Goal: Information Seeking & Learning: Learn about a topic

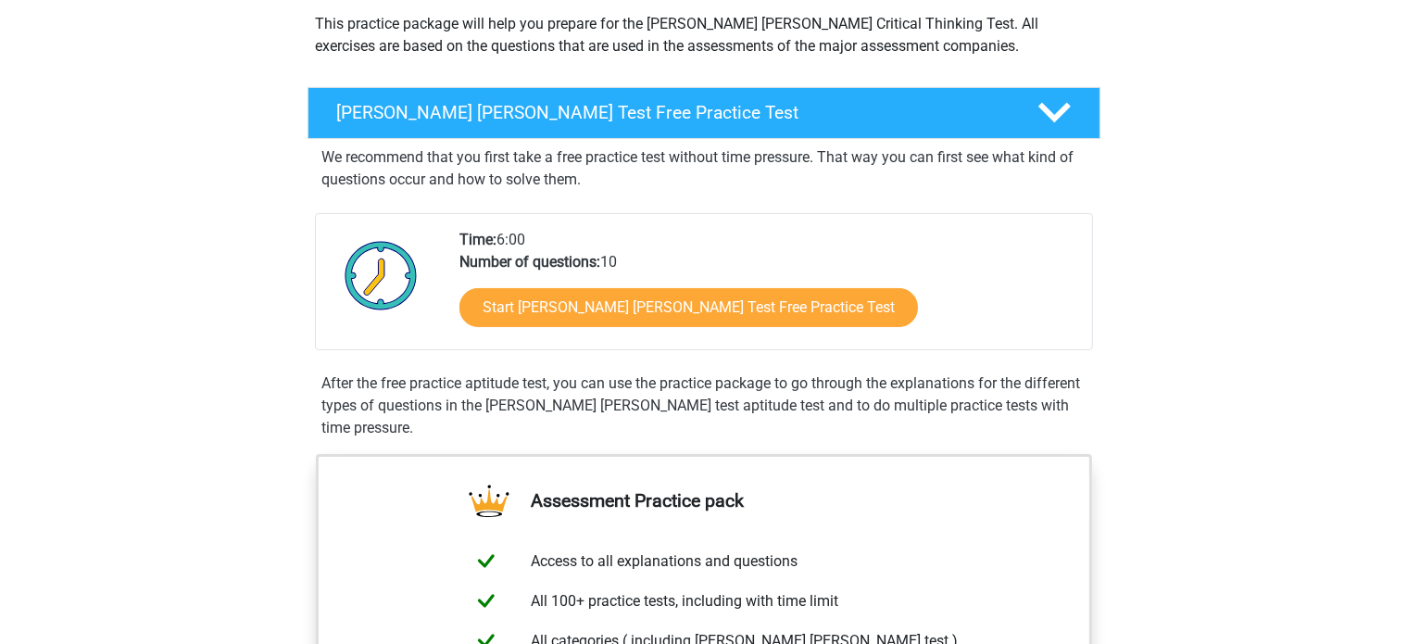
scroll to position [219, 0]
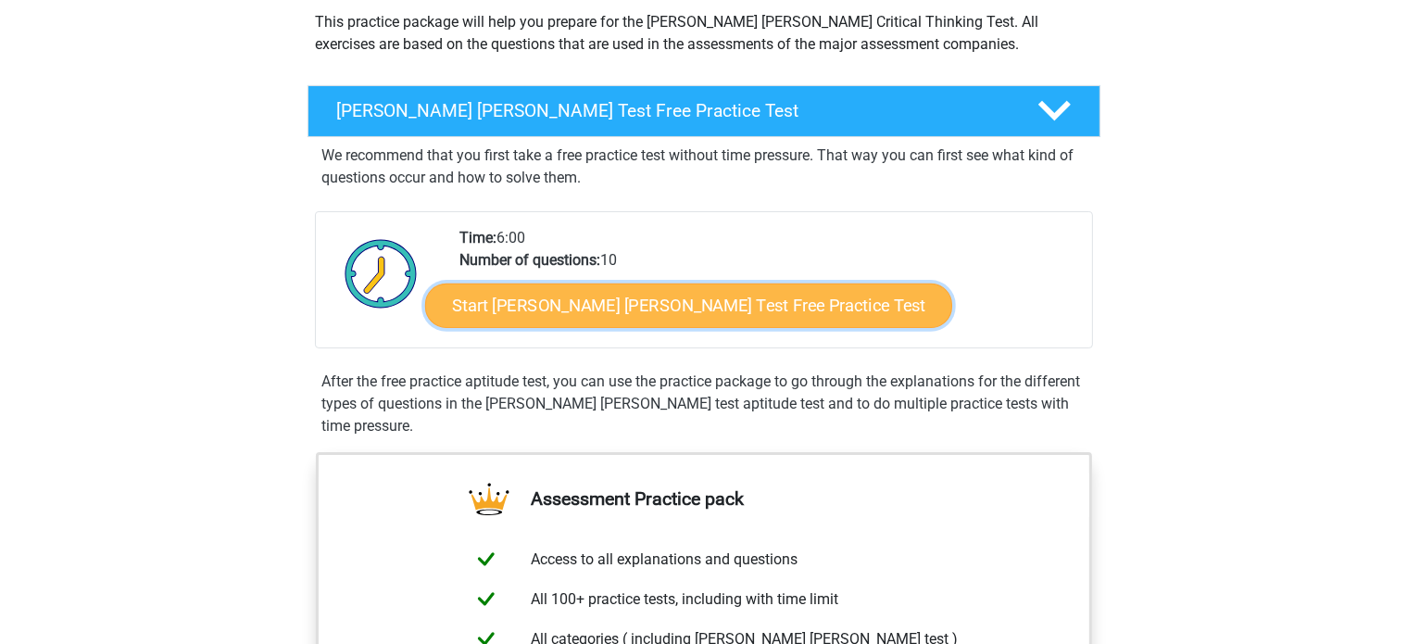
click at [713, 307] on link "Start [PERSON_NAME] [PERSON_NAME] Test Free Practice Test" at bounding box center [688, 305] width 527 height 44
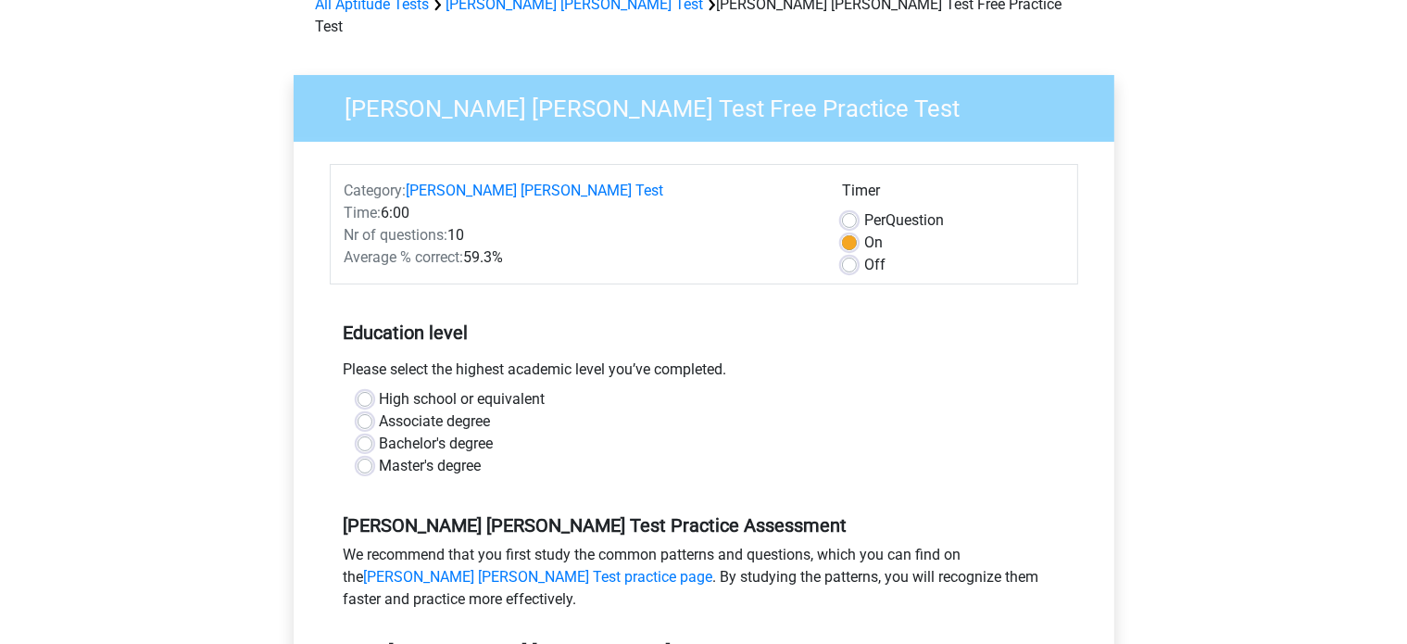
scroll to position [103, 0]
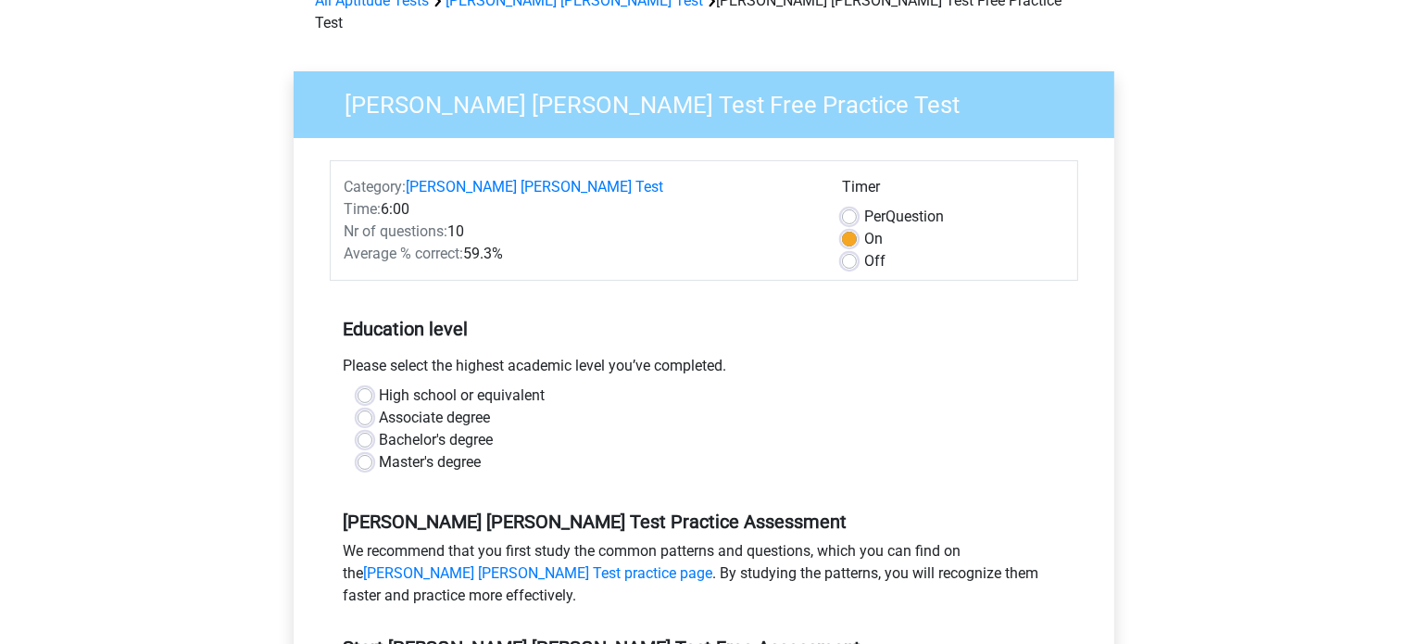
click at [380, 429] on label "Bachelor's degree" at bounding box center [437, 440] width 114 height 22
click at [369, 429] on input "Bachelor's degree" at bounding box center [364, 438] width 15 height 19
radio input "true"
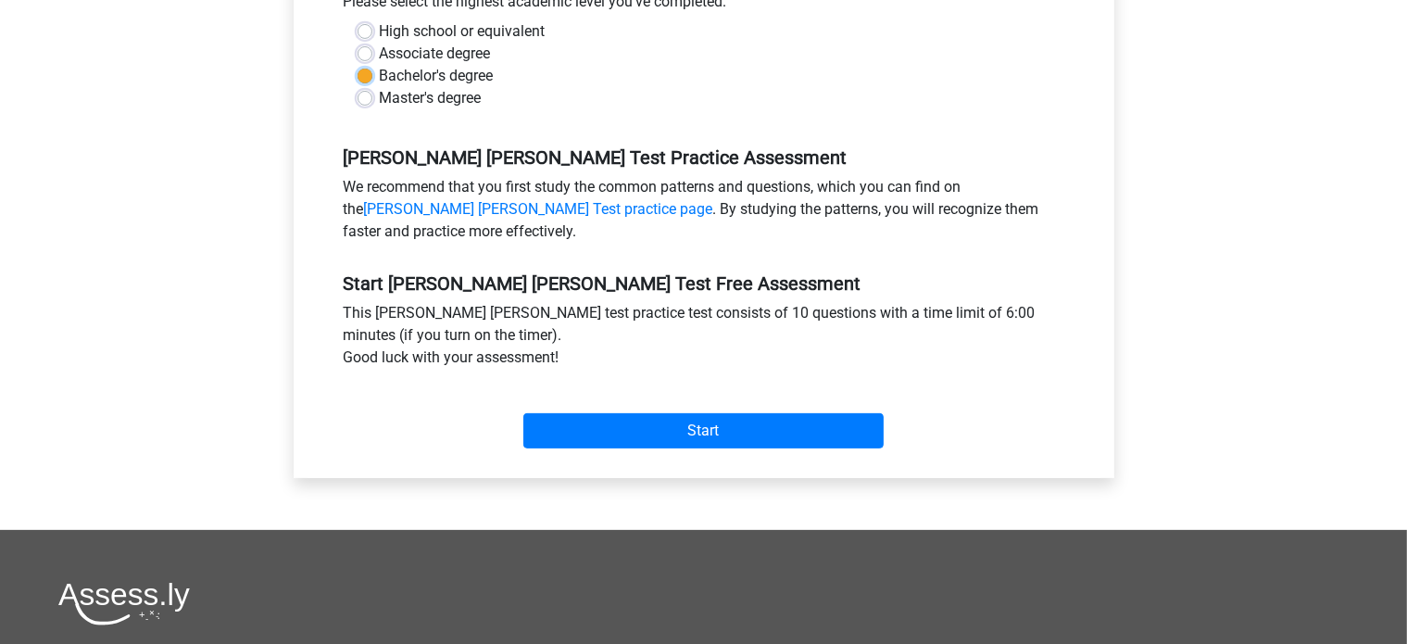
scroll to position [471, 0]
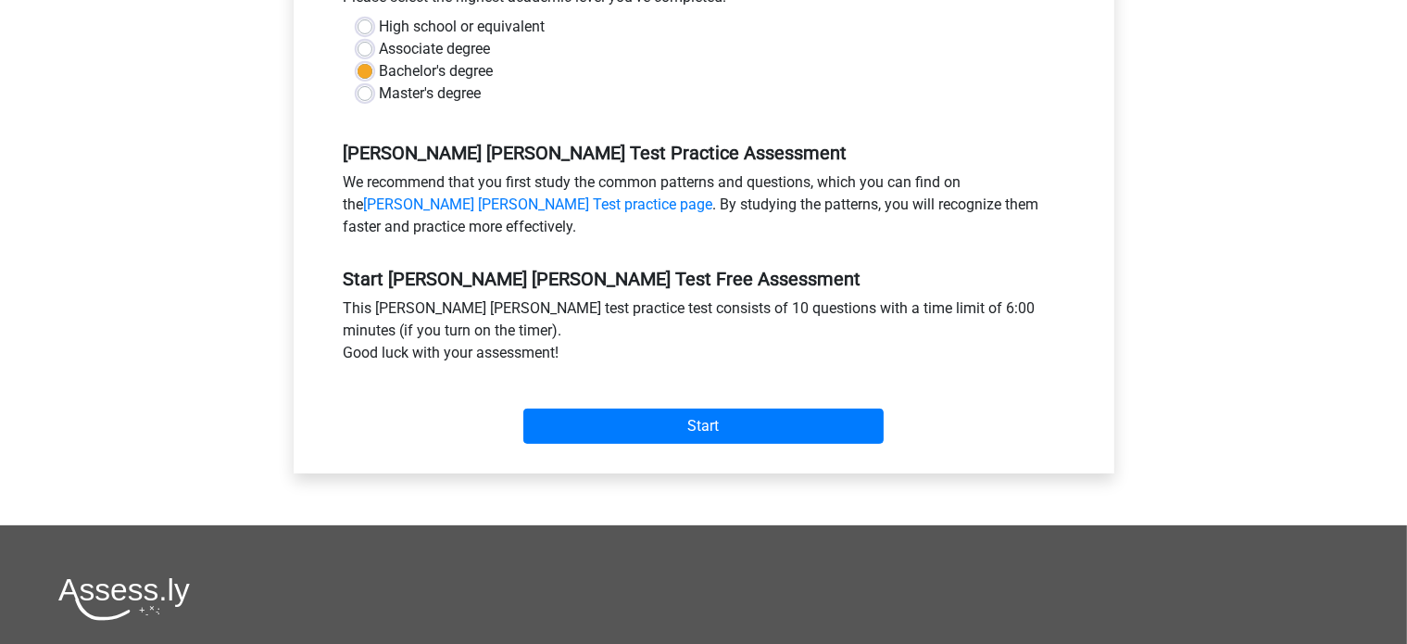
click at [672, 384] on div "Start" at bounding box center [704, 411] width 748 height 65
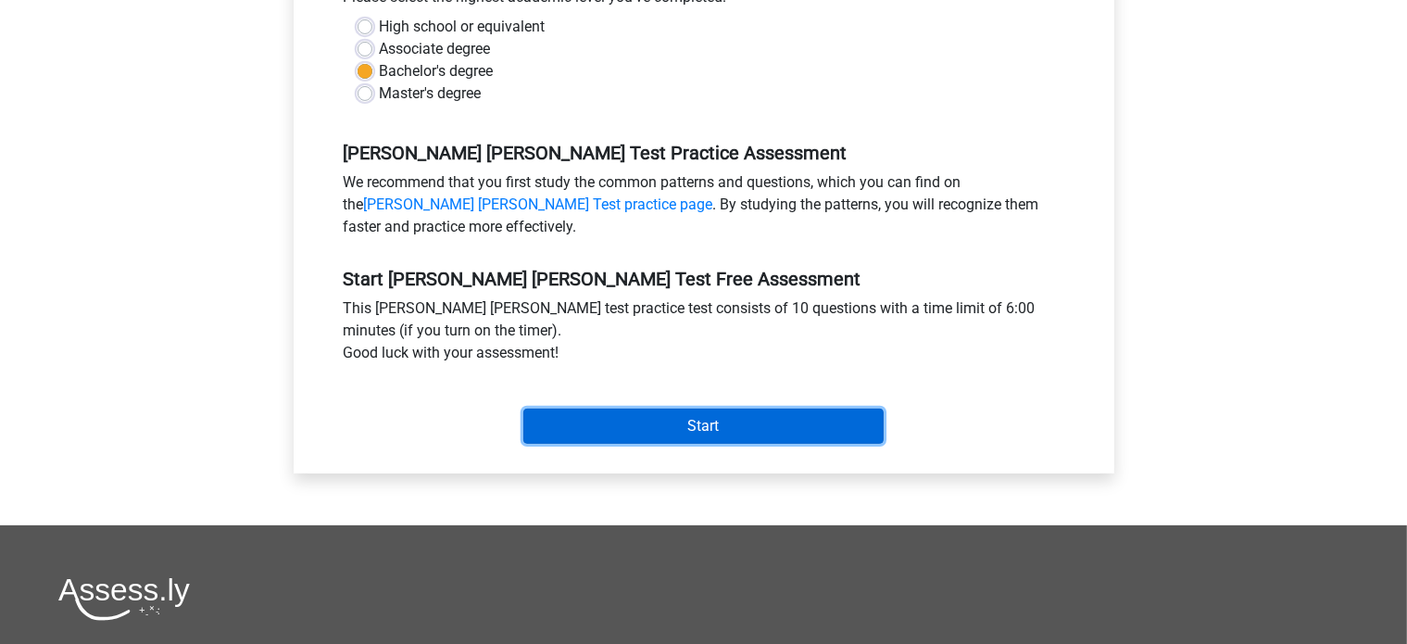
click at [660, 415] on input "Start" at bounding box center [703, 425] width 360 height 35
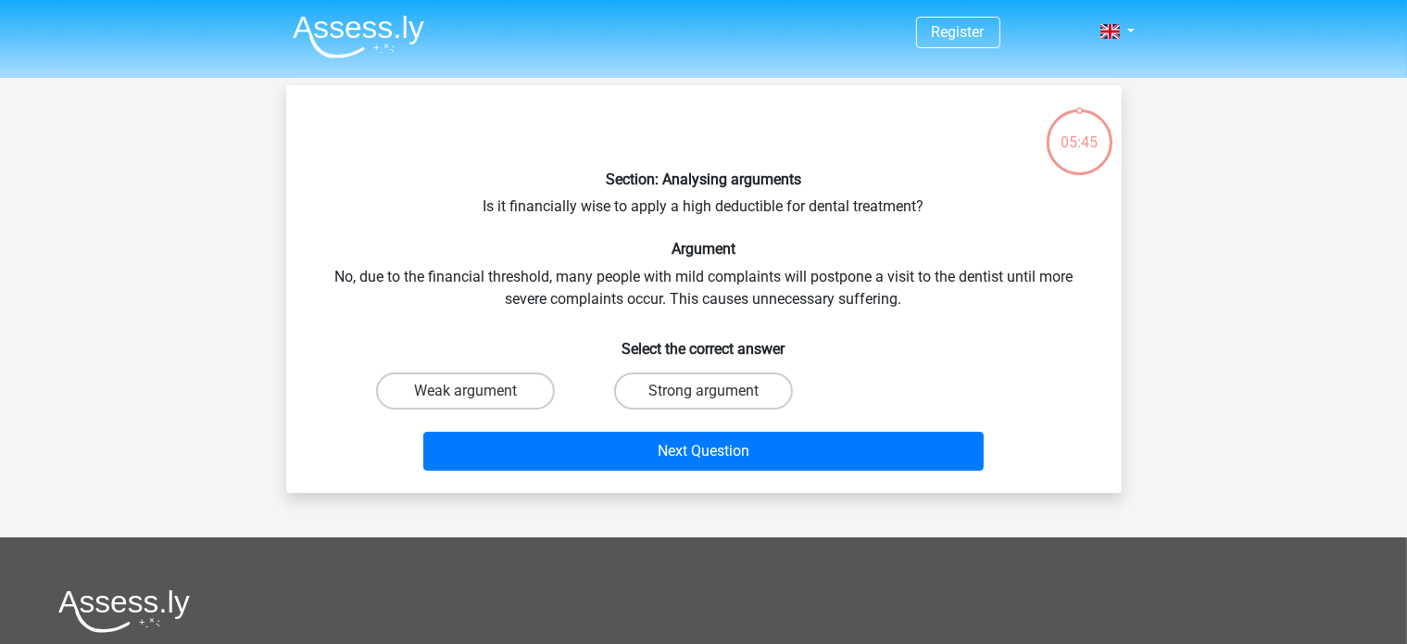
click at [467, 395] on input "Weak argument" at bounding box center [471, 397] width 12 height 12
radio input "true"
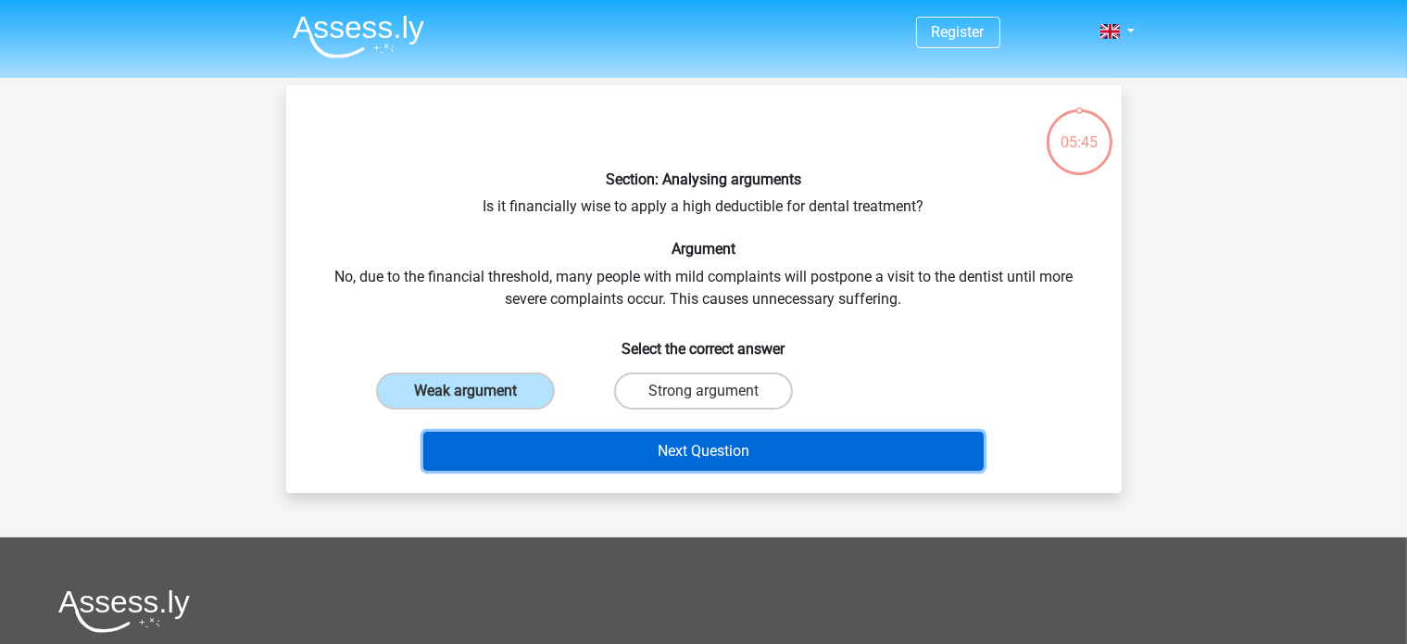
click at [698, 456] on button "Next Question" at bounding box center [703, 451] width 560 height 39
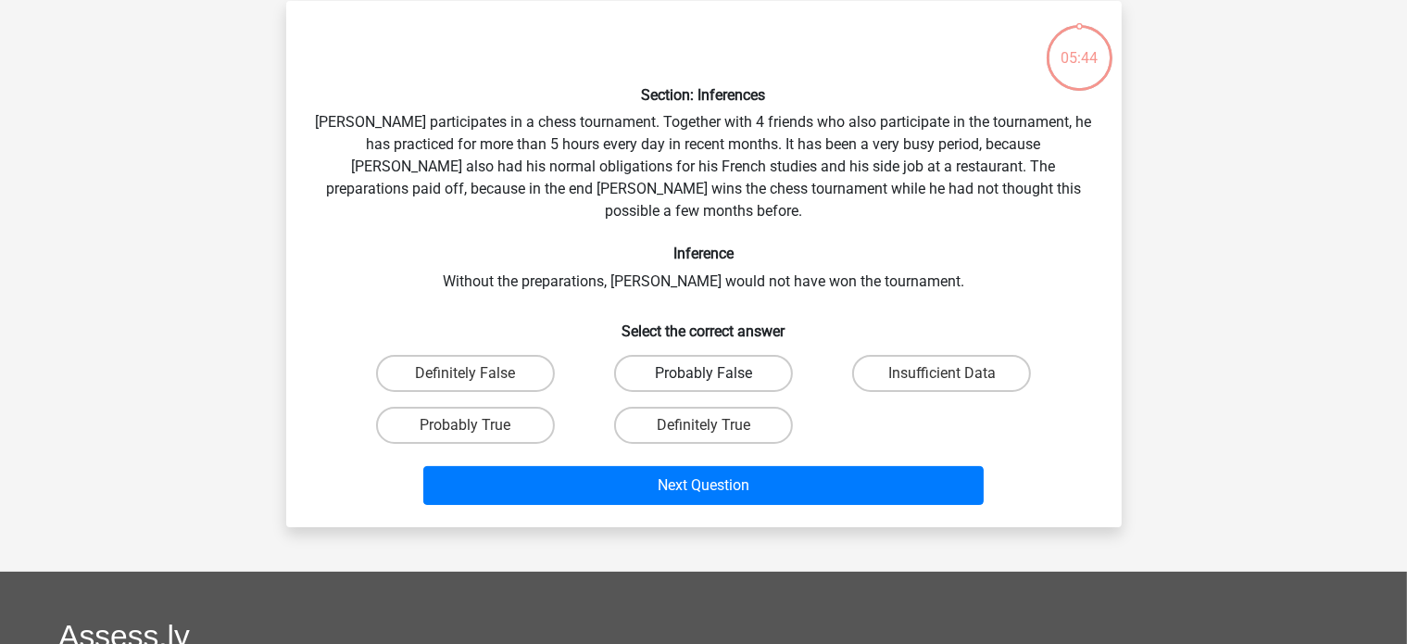
scroll to position [85, 0]
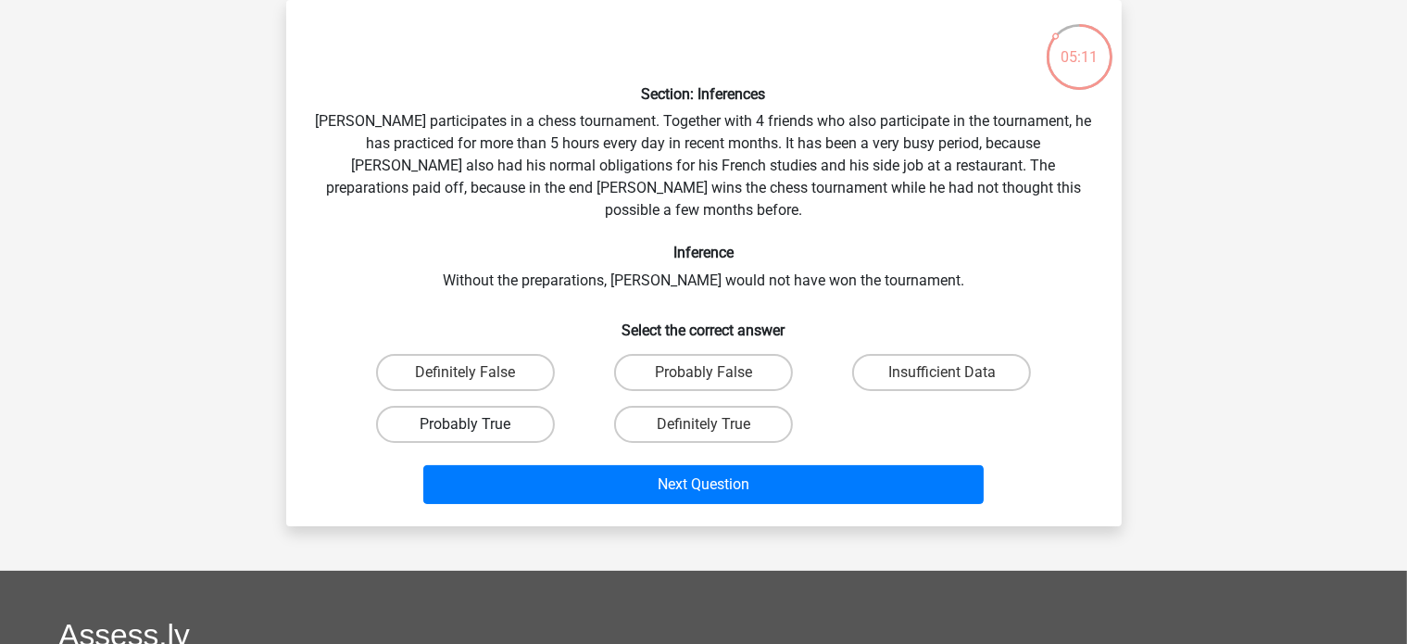
click at [521, 406] on label "Probably True" at bounding box center [465, 424] width 179 height 37
click at [477, 424] on input "Probably True" at bounding box center [471, 430] width 12 height 12
radio input "true"
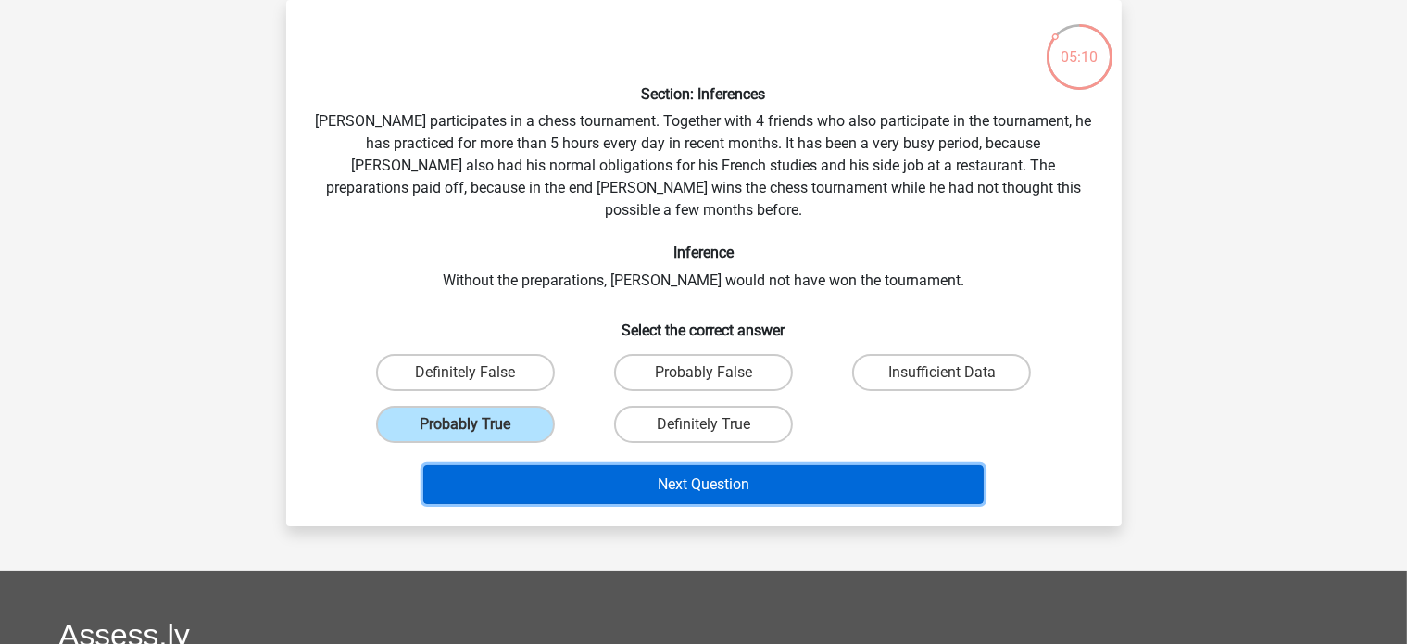
click at [634, 465] on button "Next Question" at bounding box center [703, 484] width 560 height 39
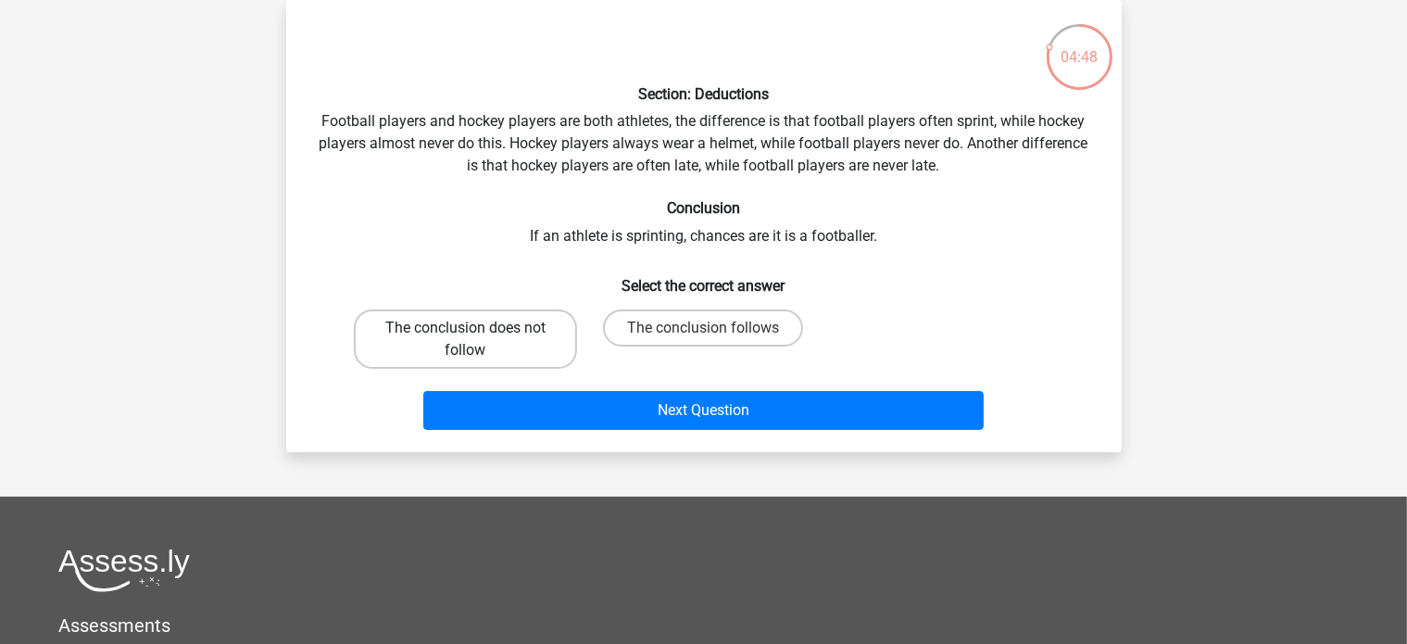
click at [516, 318] on label "The conclusion does not follow" at bounding box center [465, 338] width 223 height 59
click at [477, 328] on input "The conclusion does not follow" at bounding box center [471, 334] width 12 height 12
radio input "true"
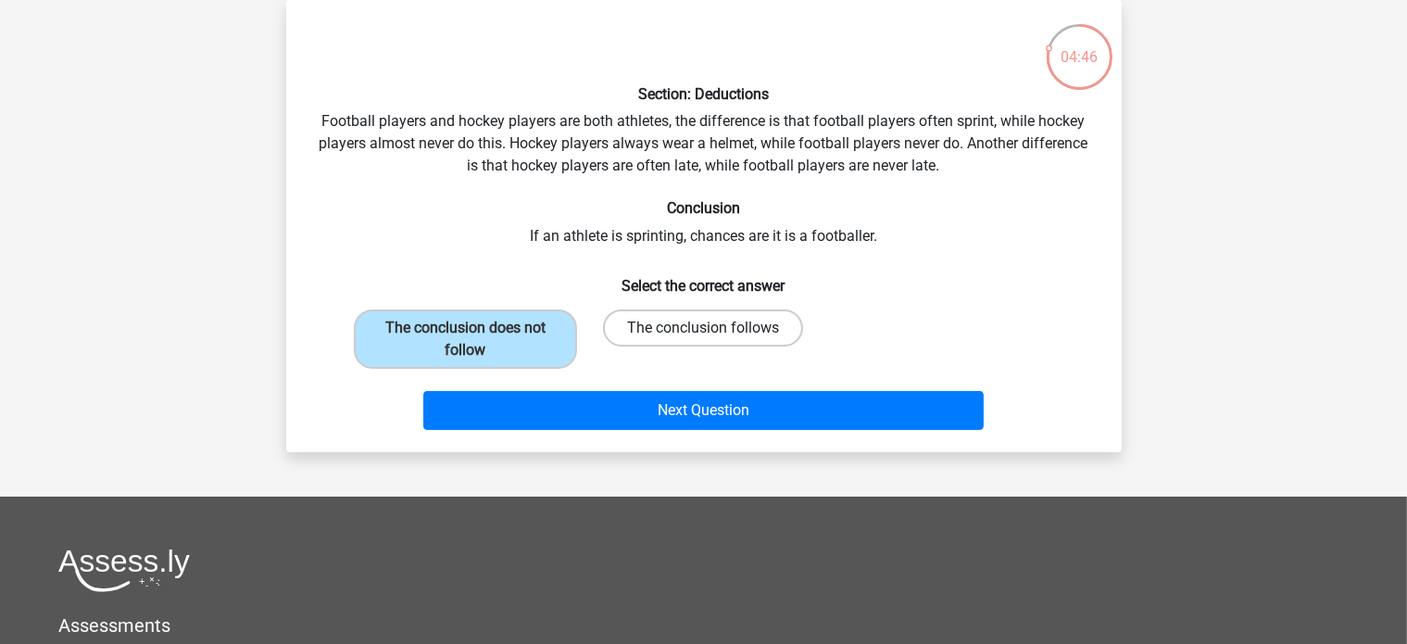
click at [644, 328] on label "The conclusion follows" at bounding box center [703, 327] width 200 height 37
click at [703, 328] on input "The conclusion follows" at bounding box center [709, 334] width 12 height 12
radio input "true"
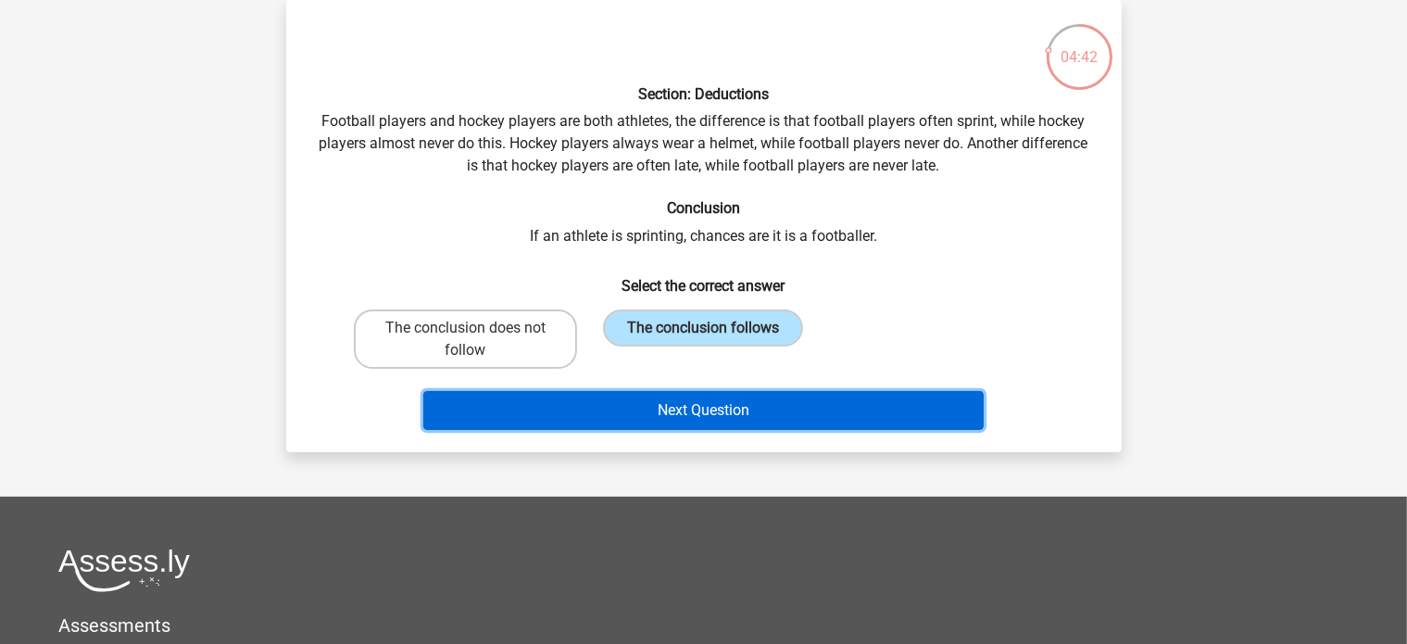
click at [662, 400] on button "Next Question" at bounding box center [703, 410] width 560 height 39
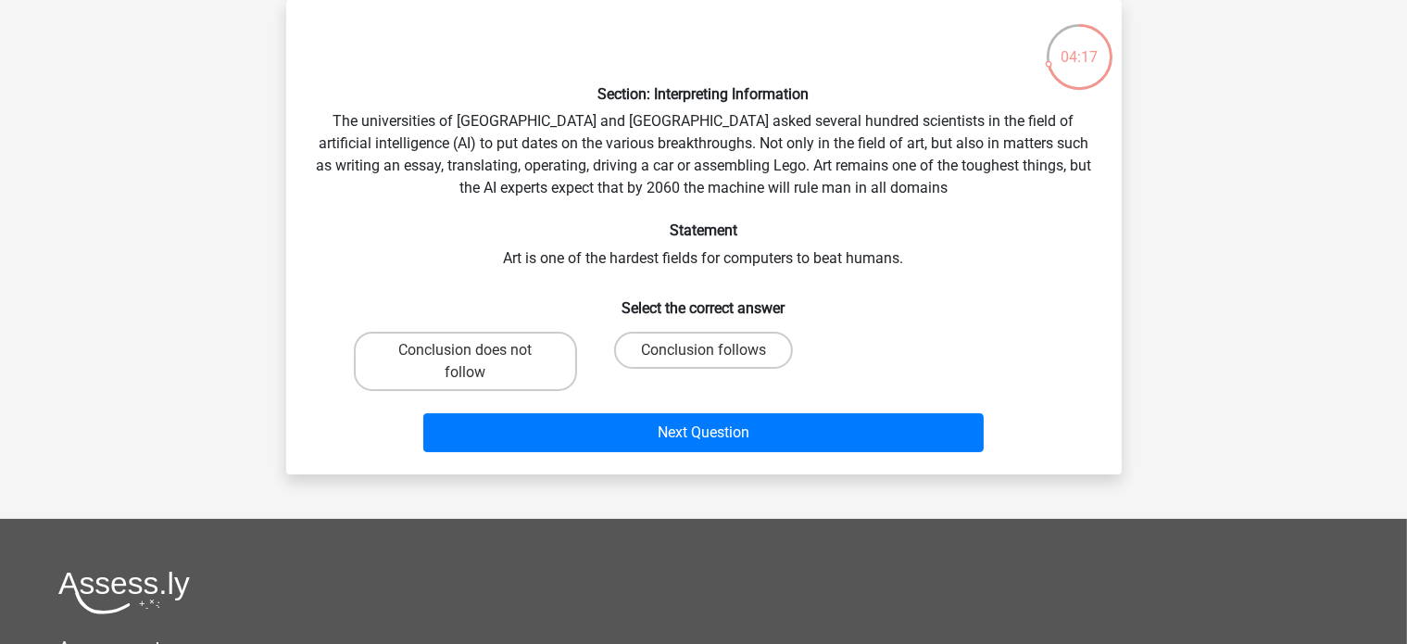
click at [706, 353] on input "Conclusion follows" at bounding box center [709, 356] width 12 height 12
radio input "true"
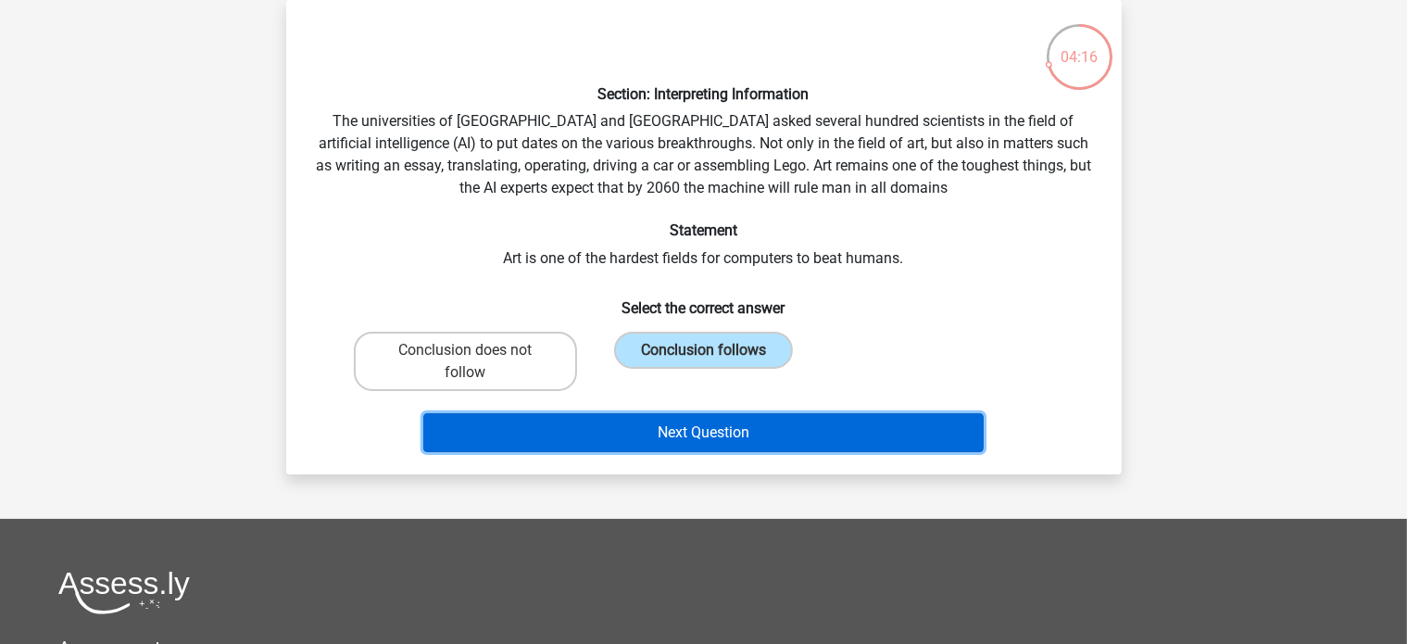
click at [684, 444] on button "Next Question" at bounding box center [703, 432] width 560 height 39
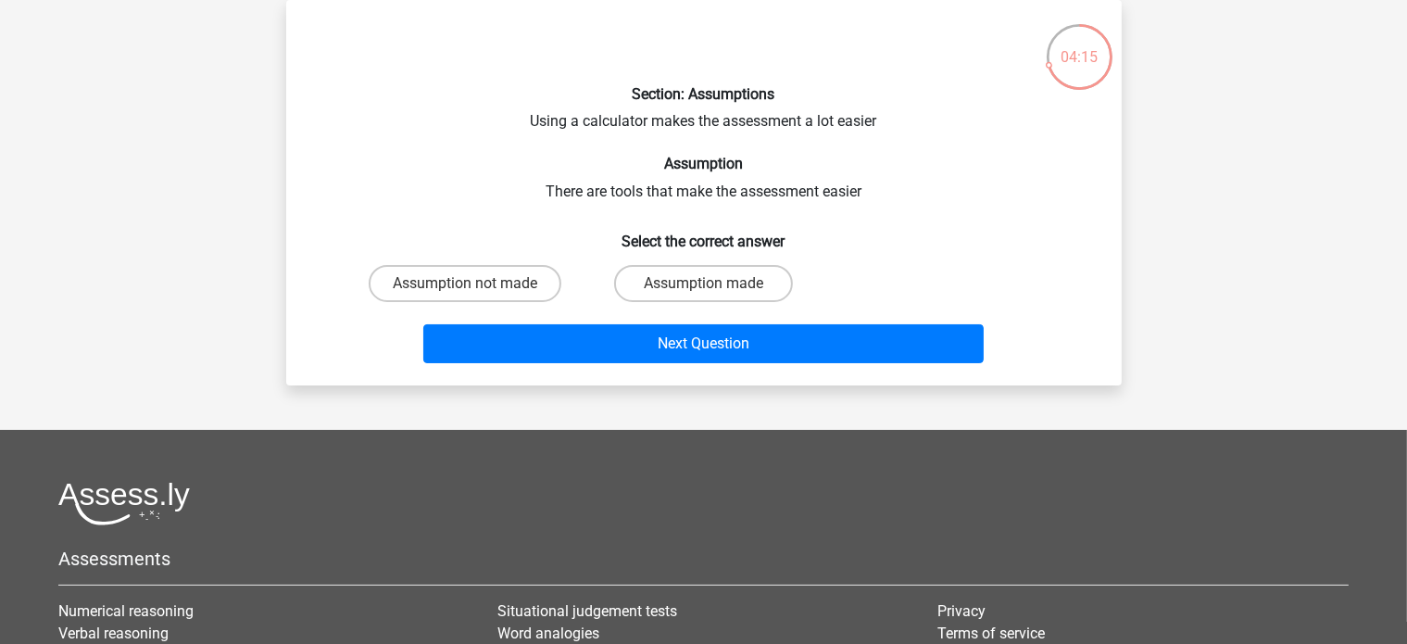
scroll to position [0, 0]
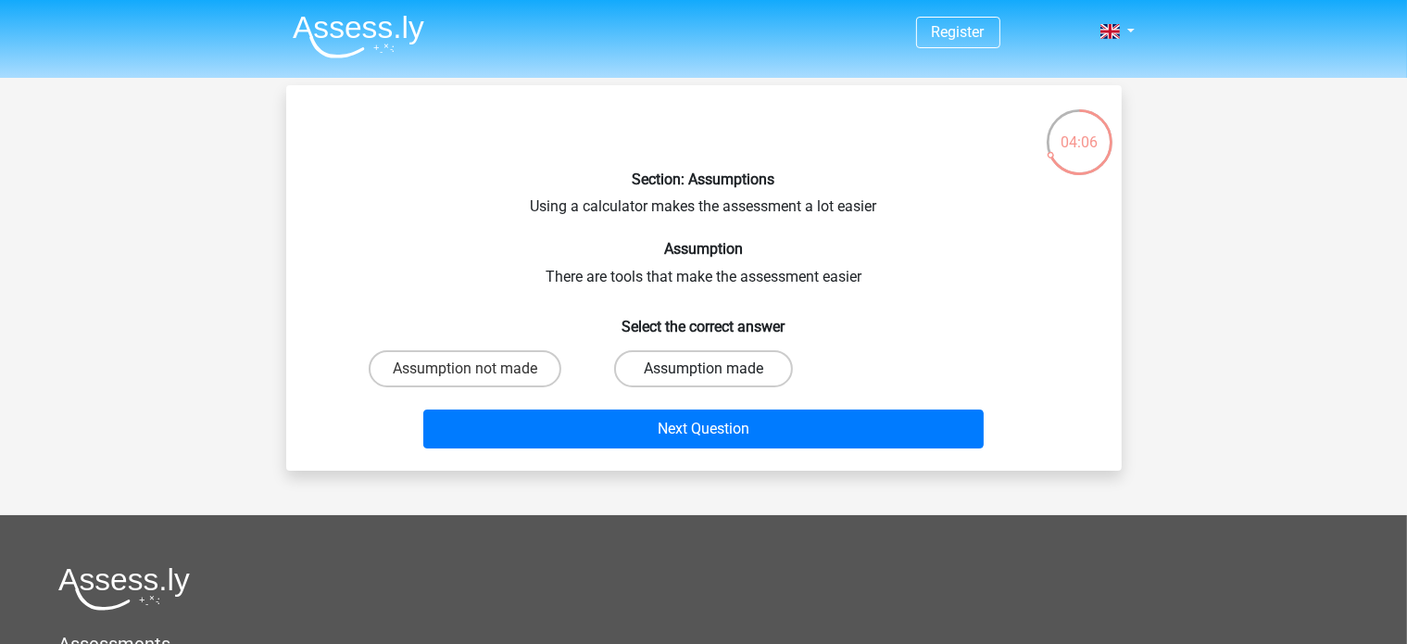
click at [672, 358] on label "Assumption made" at bounding box center [703, 368] width 179 height 37
click at [703, 369] on input "Assumption made" at bounding box center [709, 375] width 12 height 12
radio input "true"
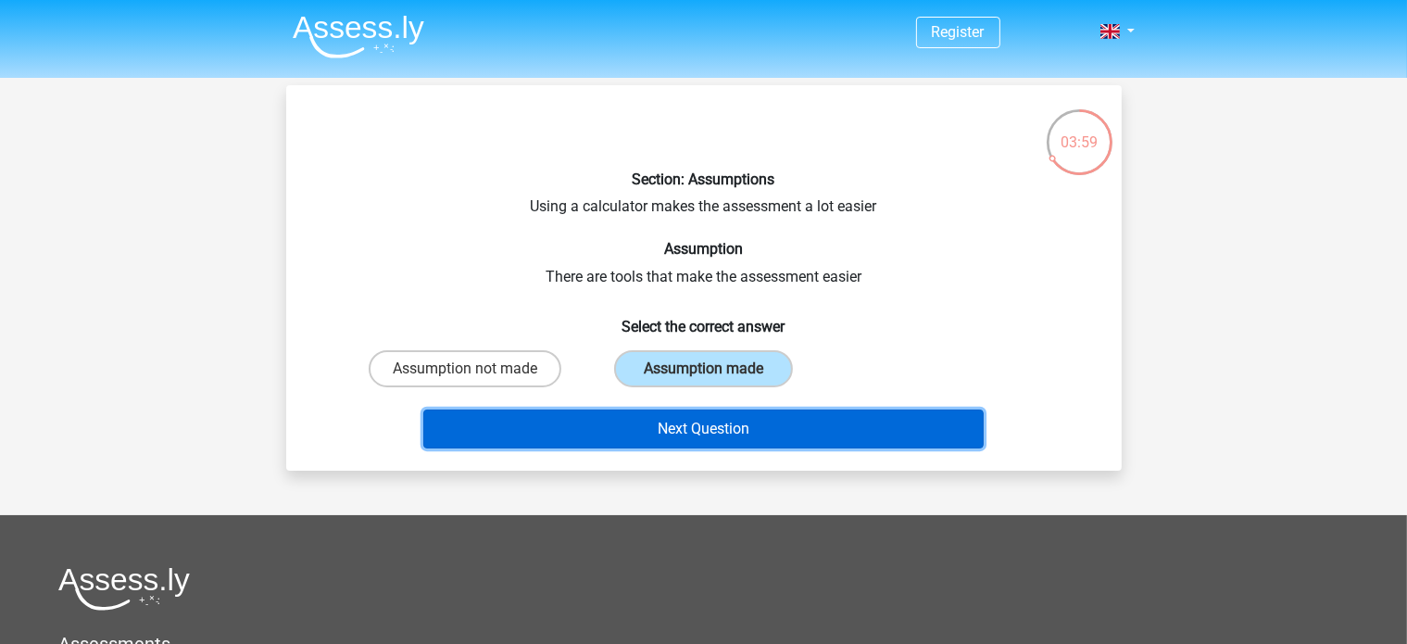
click at [736, 434] on button "Next Question" at bounding box center [703, 428] width 560 height 39
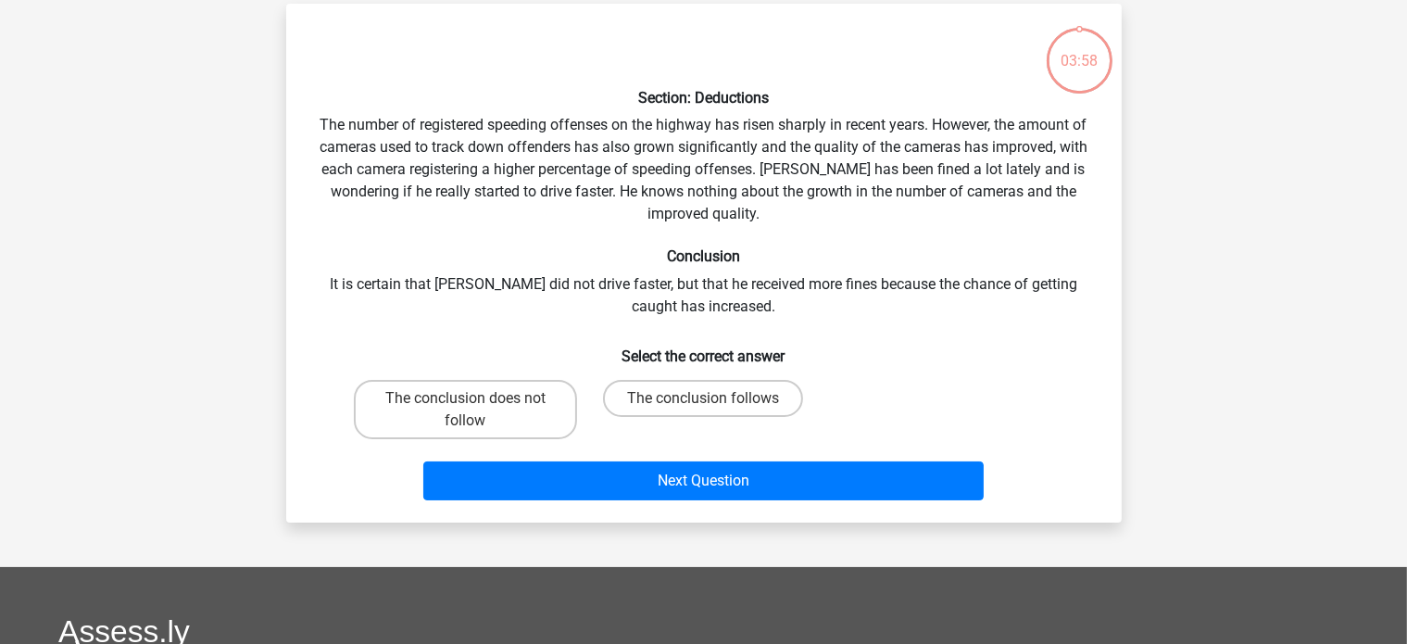
scroll to position [85, 0]
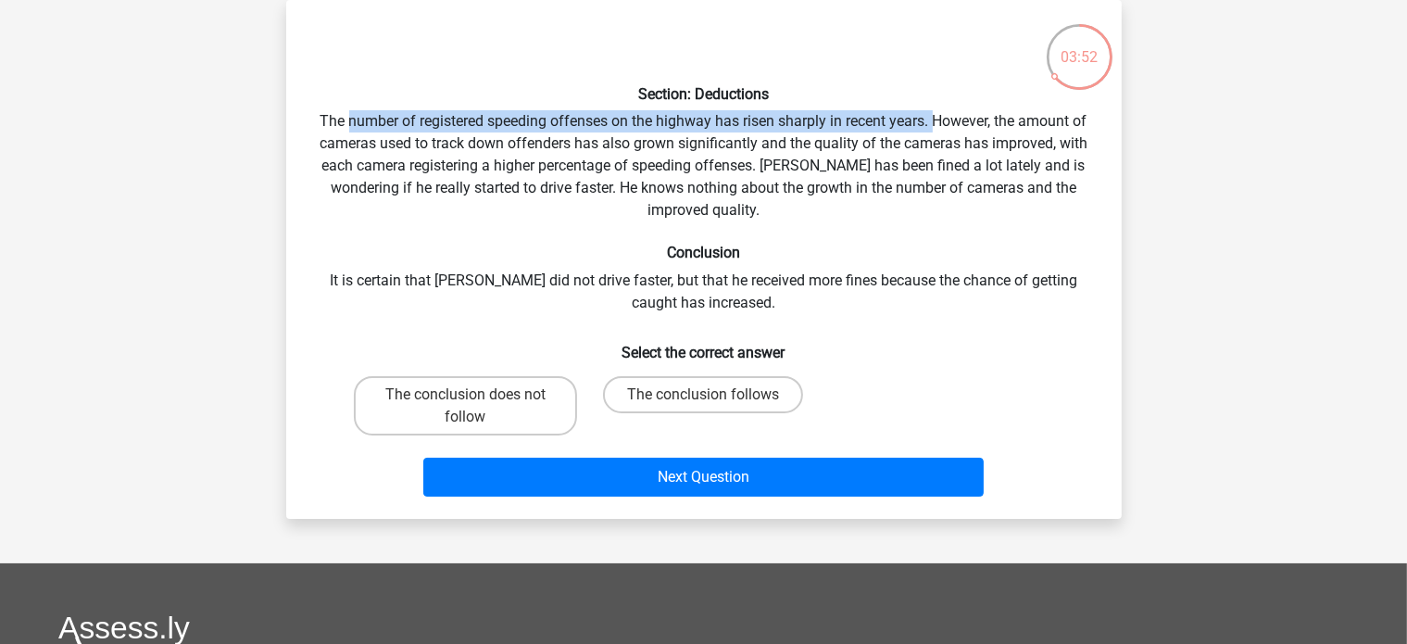
drag, startPoint x: 347, startPoint y: 119, endPoint x: 907, endPoint y: 123, distance: 559.3
click at [920, 123] on div "Section: Deductions The number of registered speeding offenses on the highway h…" at bounding box center [704, 259] width 820 height 489
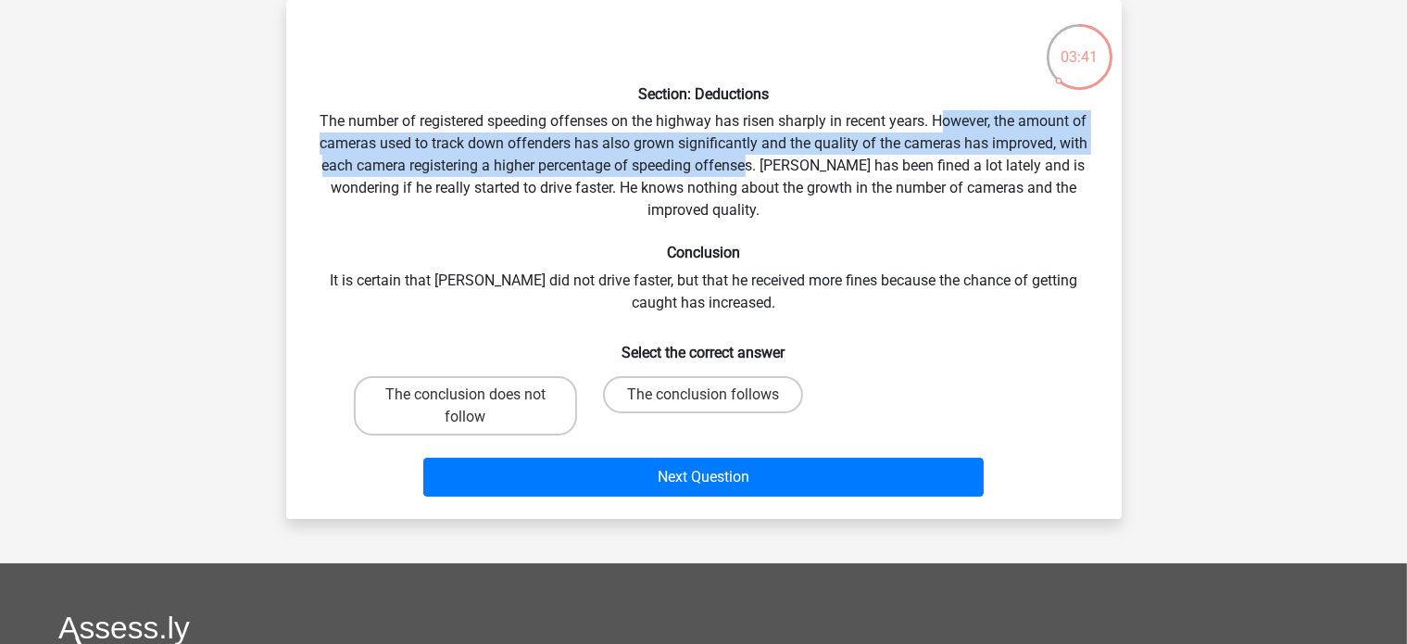
drag, startPoint x: 939, startPoint y: 117, endPoint x: 751, endPoint y: 166, distance: 194.3
click at [751, 166] on div "Section: Deductions The number of registered speeding offenses on the highway h…" at bounding box center [704, 259] width 820 height 489
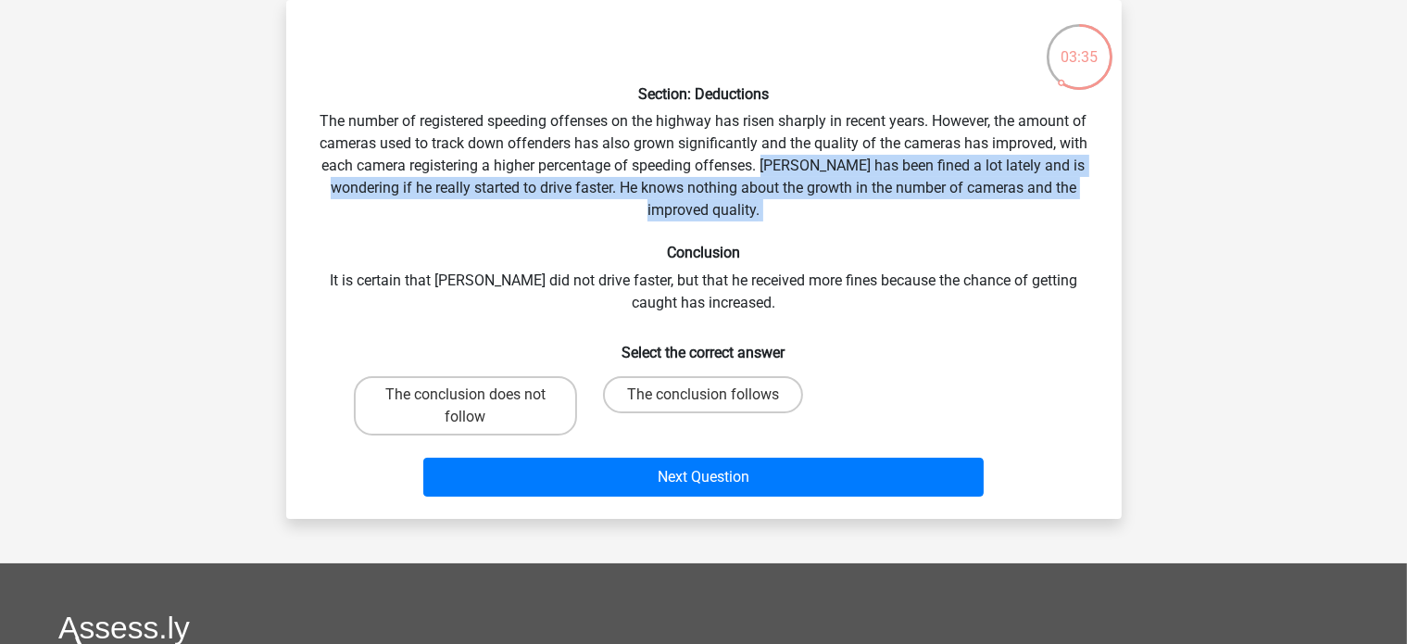
drag, startPoint x: 765, startPoint y: 165, endPoint x: 894, endPoint y: 220, distance: 140.2
click at [893, 220] on div "Section: Deductions The number of registered speeding offenses on the highway h…" at bounding box center [704, 259] width 820 height 489
click at [685, 382] on label "The conclusion follows" at bounding box center [703, 394] width 200 height 37
click at [703, 394] on input "The conclusion follows" at bounding box center [709, 400] width 12 height 12
radio input "true"
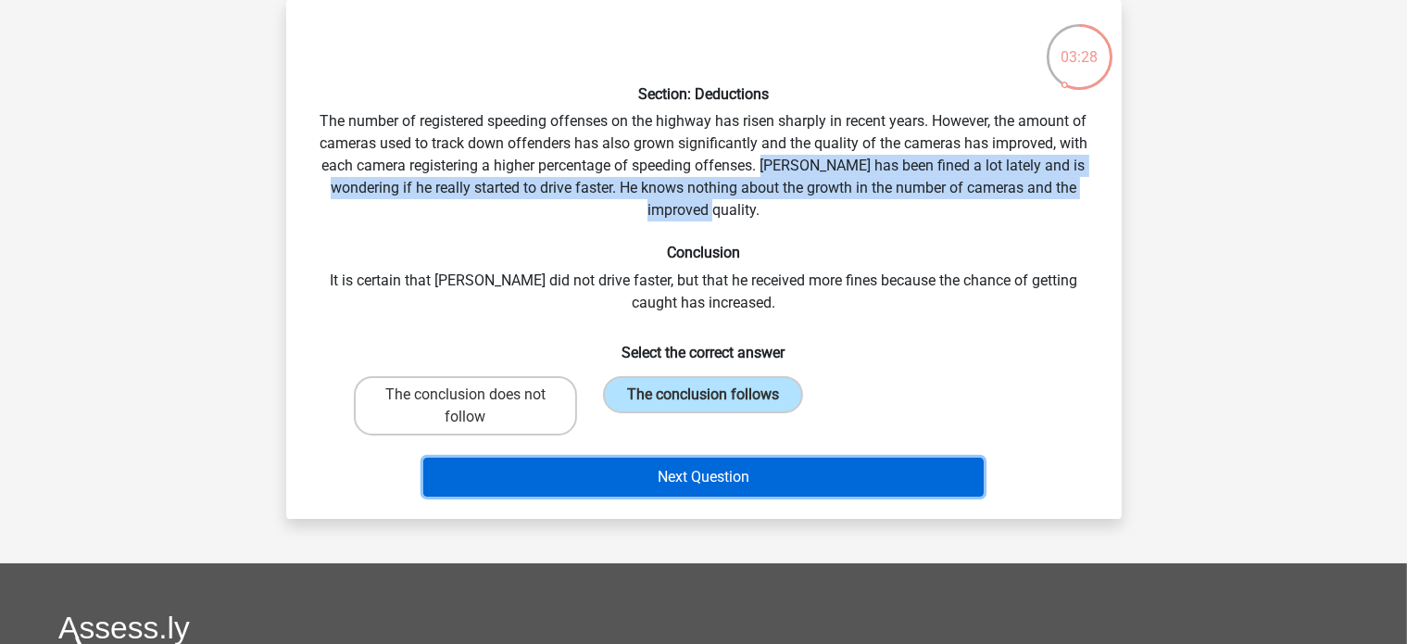
drag, startPoint x: 644, startPoint y: 487, endPoint x: 650, endPoint y: 480, distance: 9.8
click at [650, 482] on button "Next Question" at bounding box center [703, 476] width 560 height 39
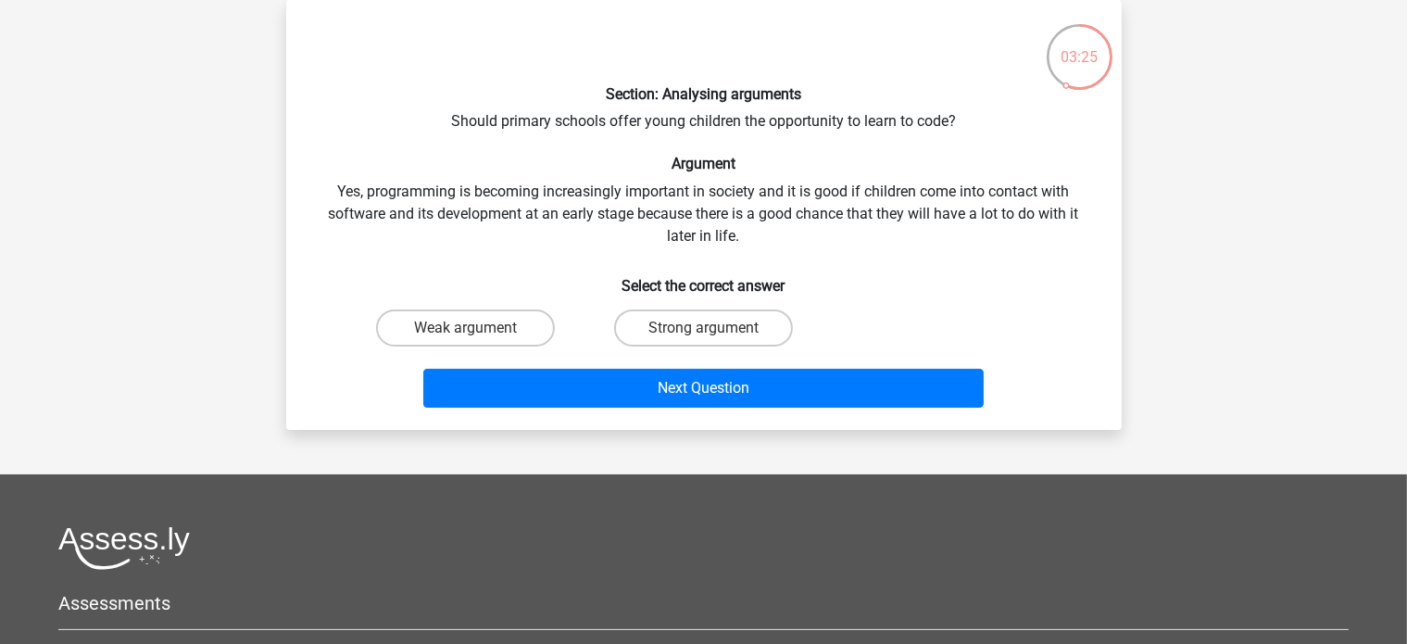
scroll to position [0, 0]
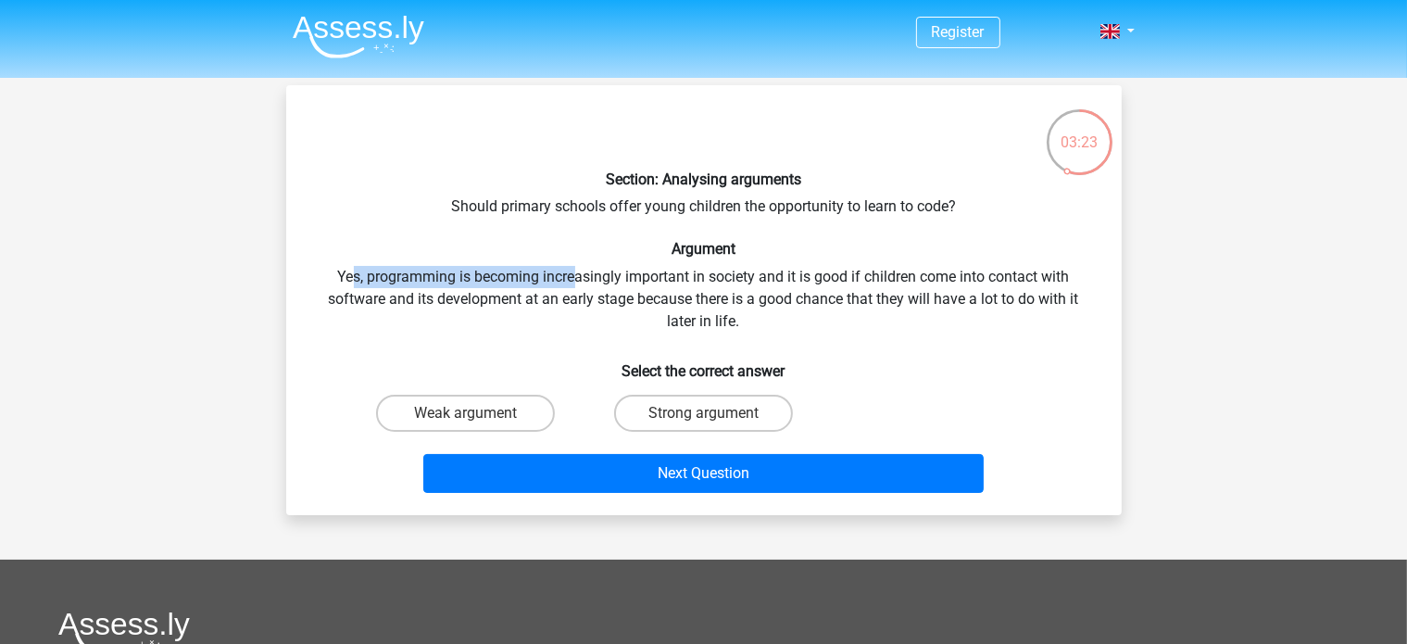
drag, startPoint x: 350, startPoint y: 276, endPoint x: 573, endPoint y: 272, distance: 223.2
click at [573, 272] on div "Section: Analysing arguments Should primary schools offer young children the op…" at bounding box center [704, 300] width 820 height 400
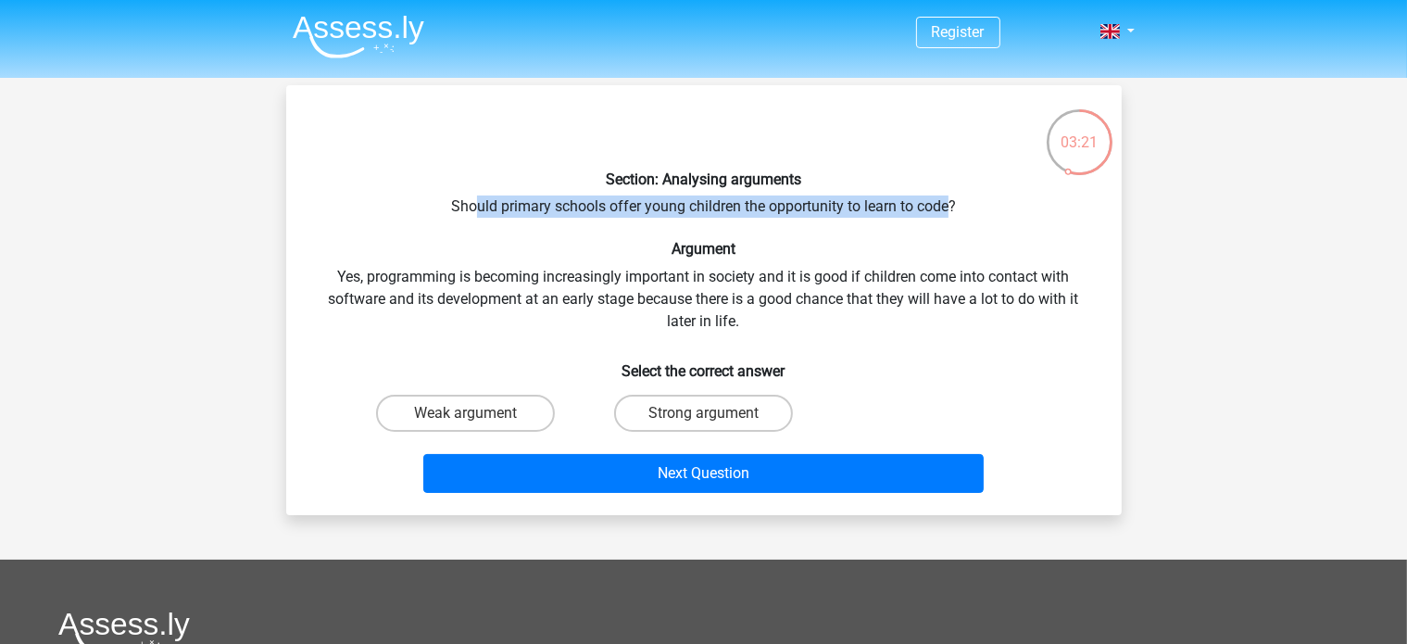
drag, startPoint x: 475, startPoint y: 201, endPoint x: 796, endPoint y: 257, distance: 326.1
click at [947, 209] on div "Section: Analysing arguments Should primary schools offer young children the op…" at bounding box center [704, 300] width 820 height 400
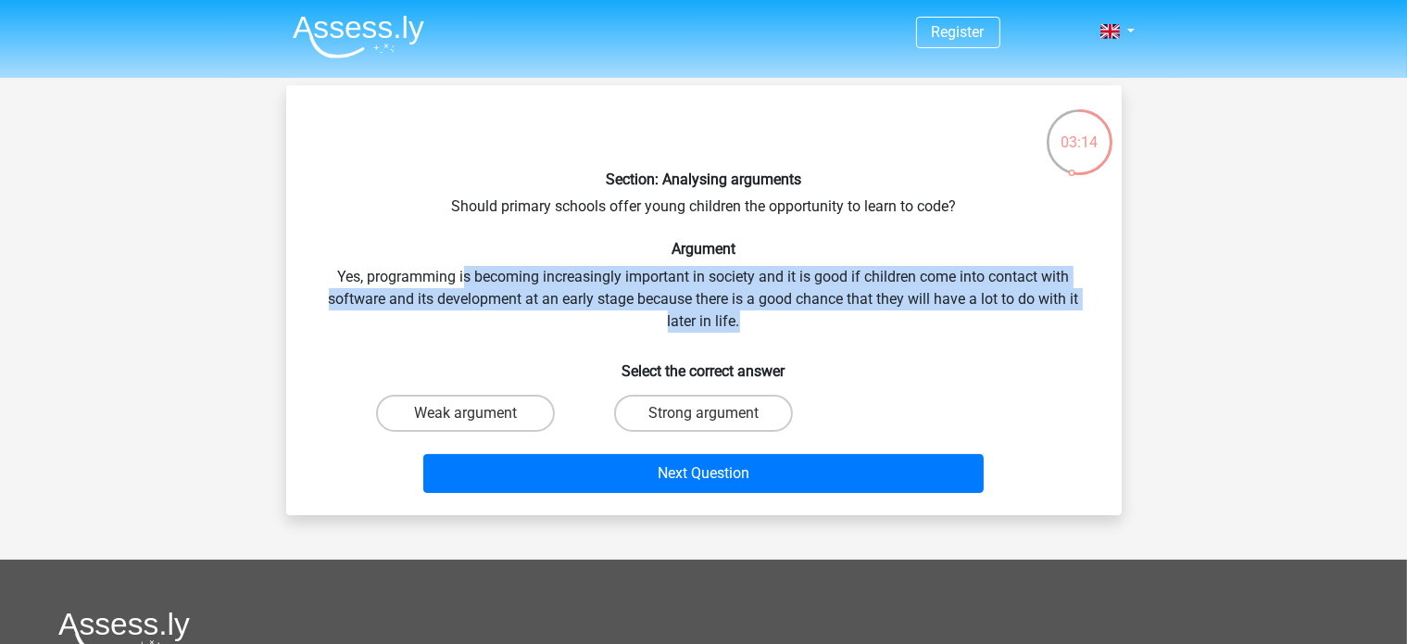
drag, startPoint x: 465, startPoint y: 275, endPoint x: 1074, endPoint y: 326, distance: 611.4
click at [1074, 326] on div "Section: Analysing arguments Should primary schools offer young children the op…" at bounding box center [704, 300] width 820 height 400
click at [695, 415] on label "Strong argument" at bounding box center [703, 412] width 179 height 37
click at [703, 415] on input "Strong argument" at bounding box center [709, 419] width 12 height 12
radio input "true"
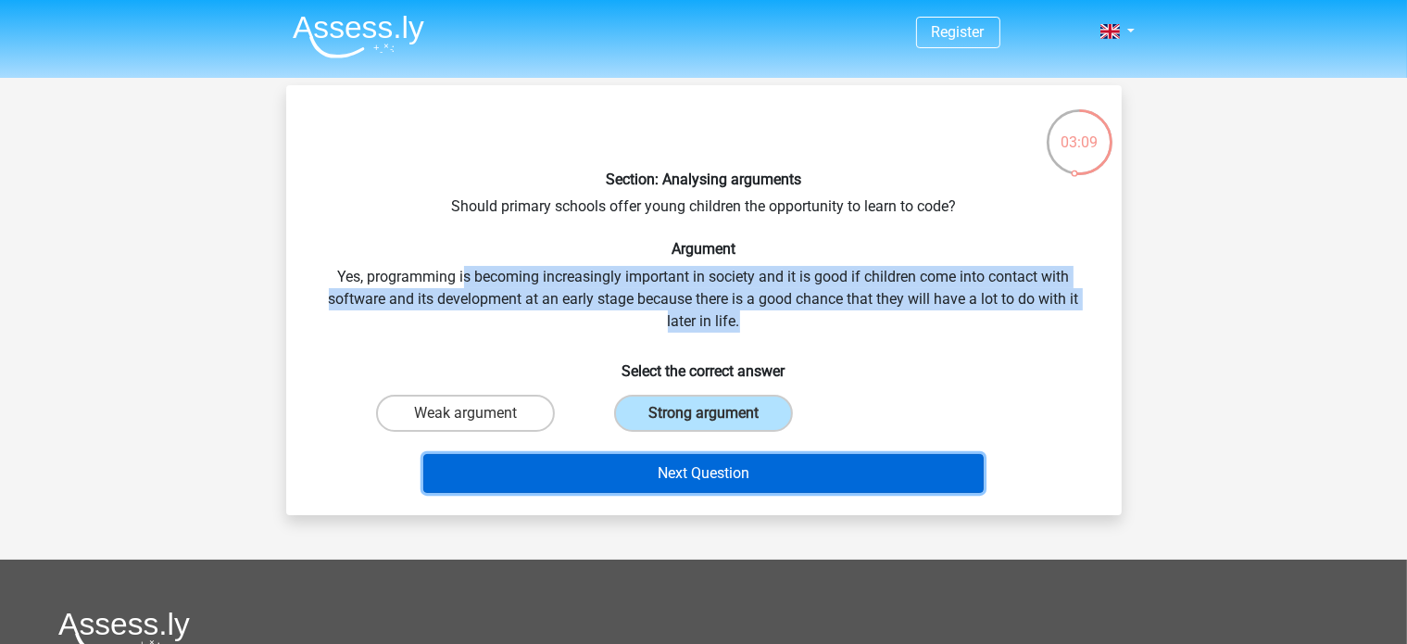
click at [694, 472] on button "Next Question" at bounding box center [703, 473] width 560 height 39
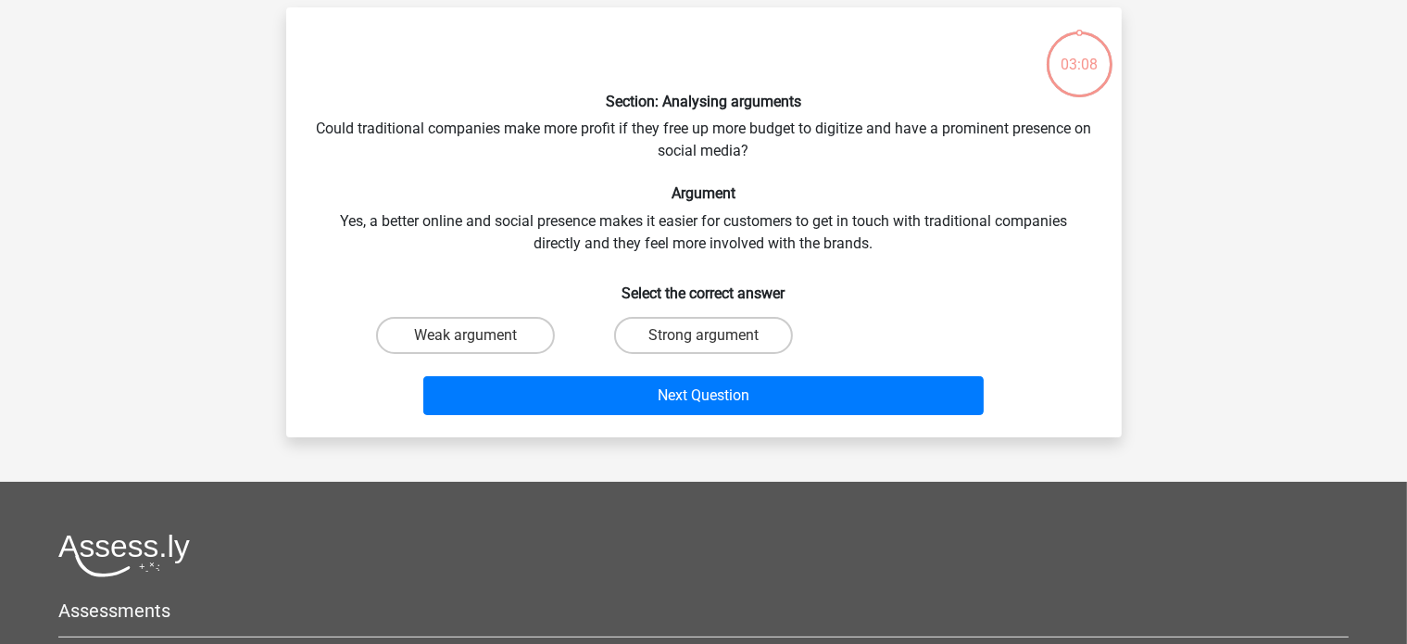
scroll to position [85, 0]
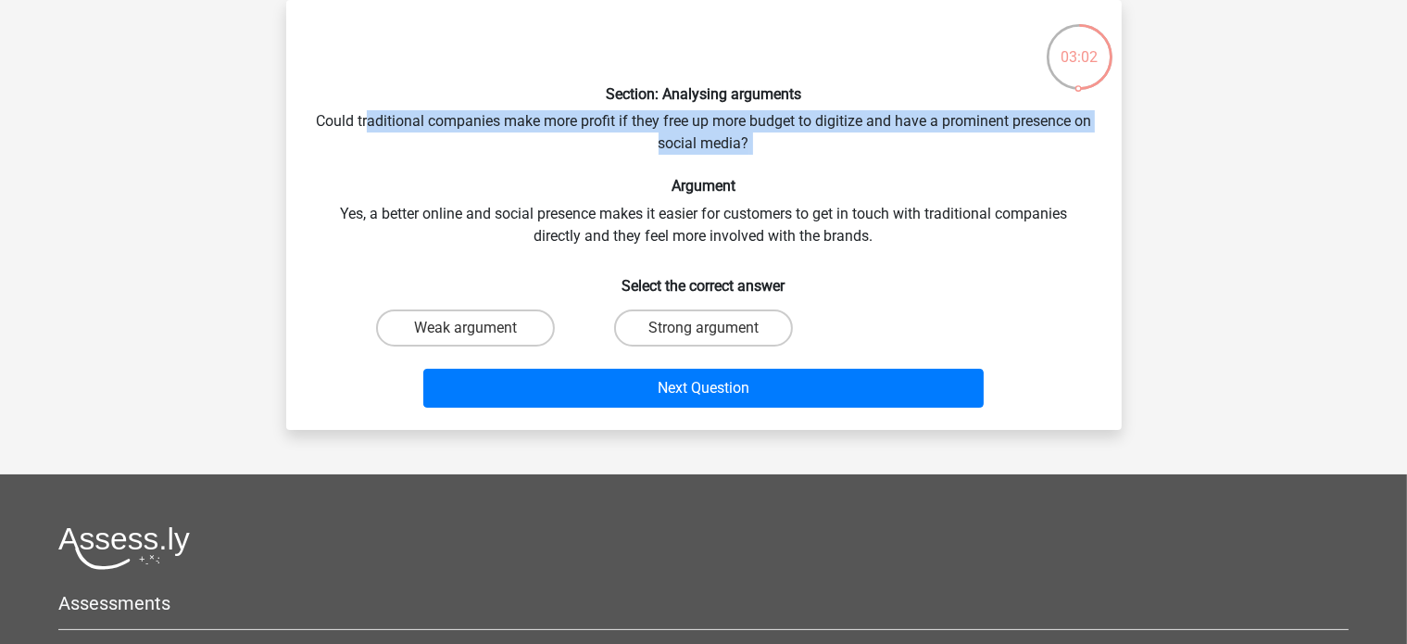
drag, startPoint x: 411, startPoint y: 123, endPoint x: 884, endPoint y: 155, distance: 474.2
click at [884, 155] on div "Section: Analysing arguments Could traditional companies make more profit if th…" at bounding box center [704, 215] width 820 height 400
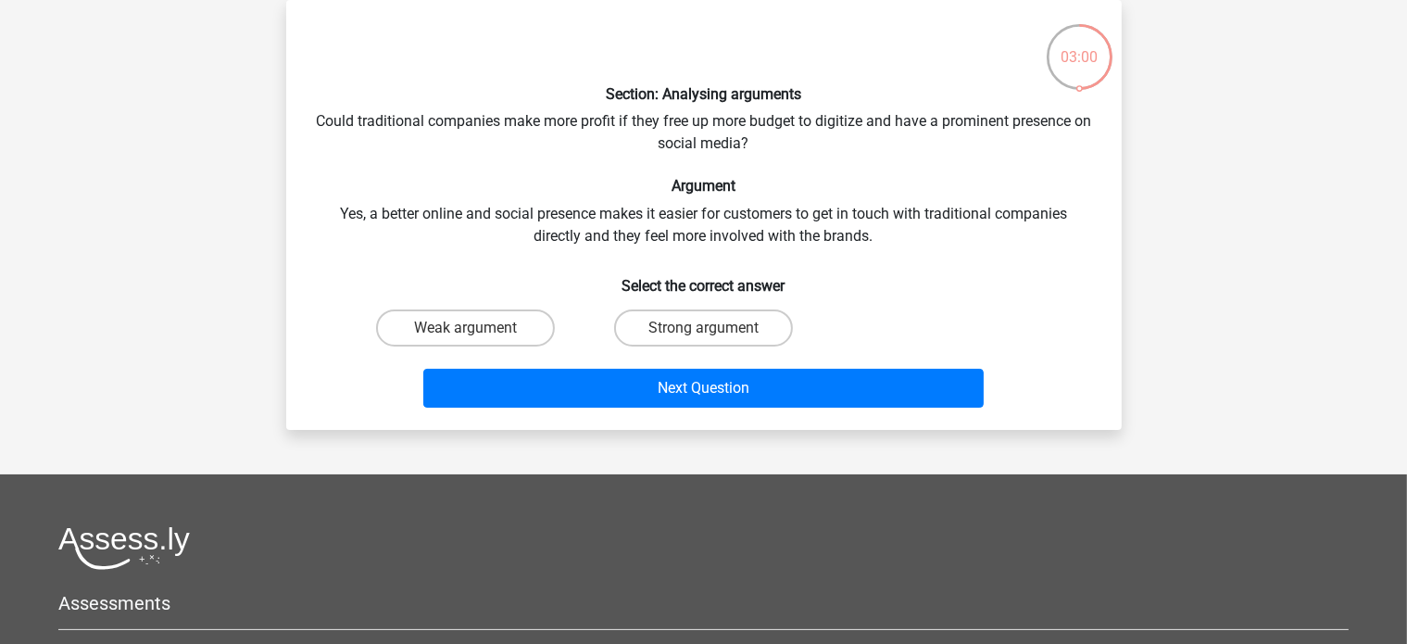
click at [402, 208] on div "Section: Analysing arguments Could traditional companies make more profit if th…" at bounding box center [704, 215] width 820 height 400
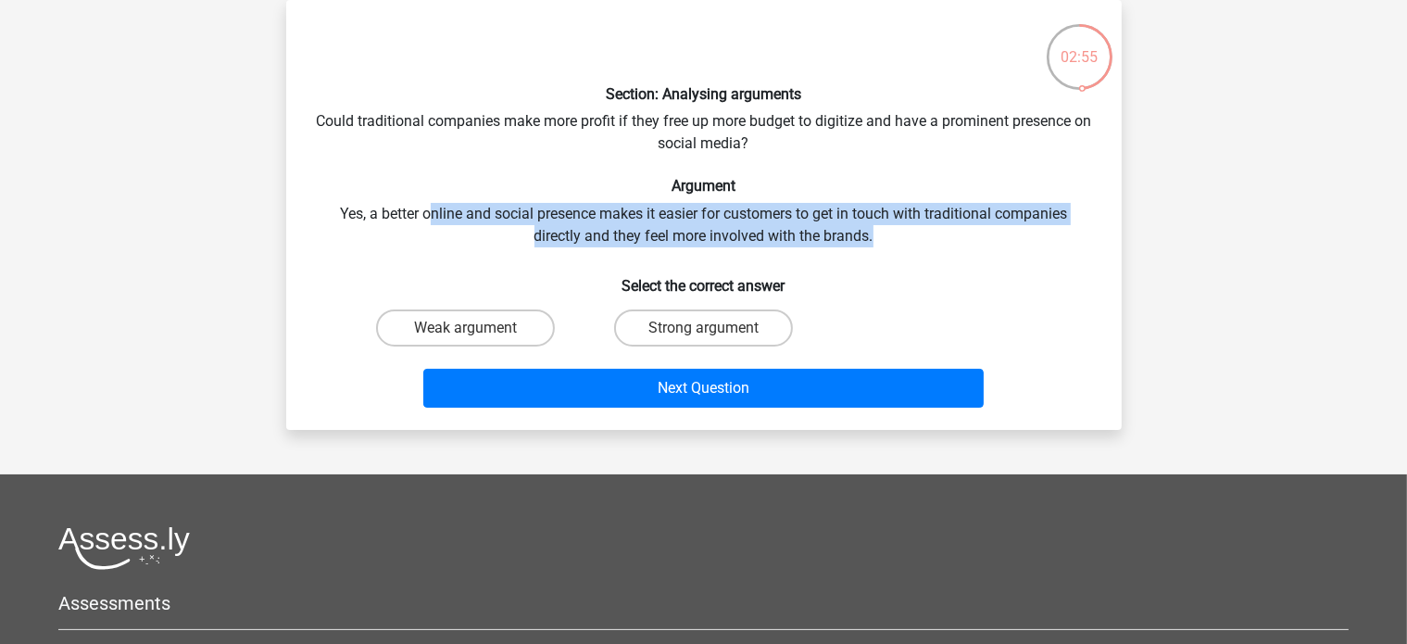
drag, startPoint x: 432, startPoint y: 213, endPoint x: 1048, endPoint y: 232, distance: 617.0
click at [1067, 230] on div "Section: Analysing arguments Could traditional companies make more profit if th…" at bounding box center [704, 215] width 820 height 400
click at [686, 335] on label "Strong argument" at bounding box center [703, 327] width 179 height 37
click at [703, 335] on input "Strong argument" at bounding box center [709, 334] width 12 height 12
radio input "true"
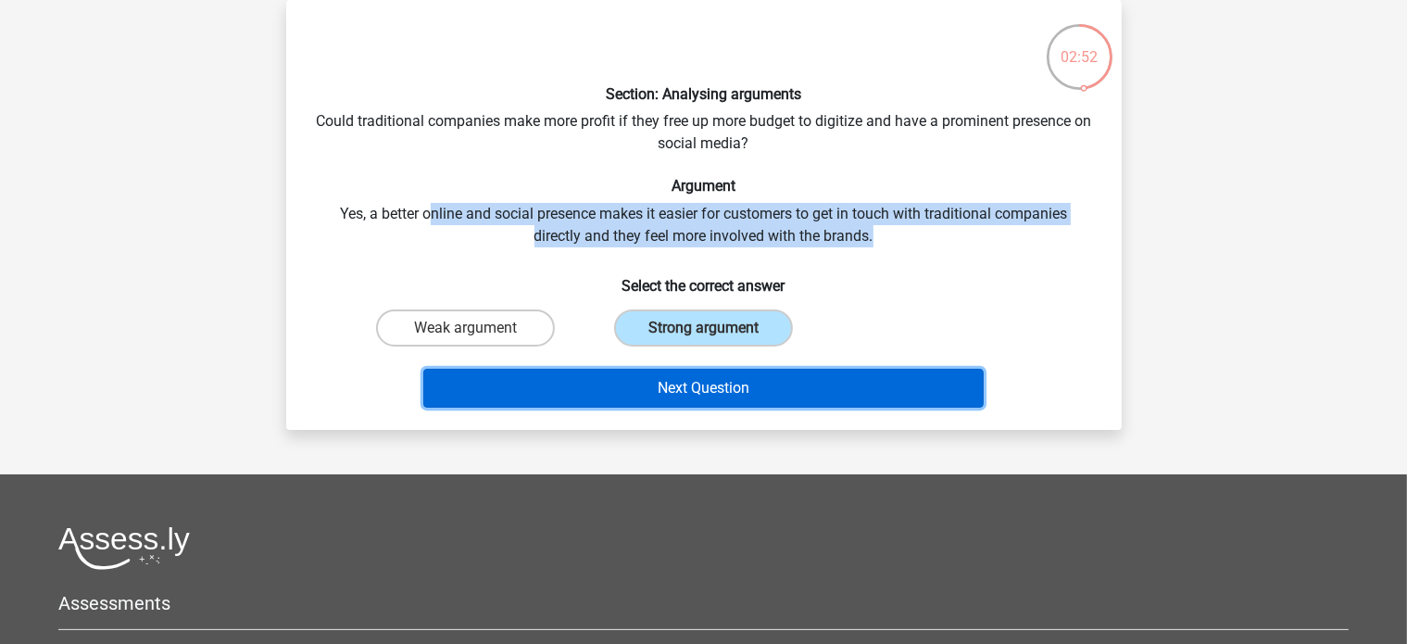
click at [682, 388] on button "Next Question" at bounding box center [703, 388] width 560 height 39
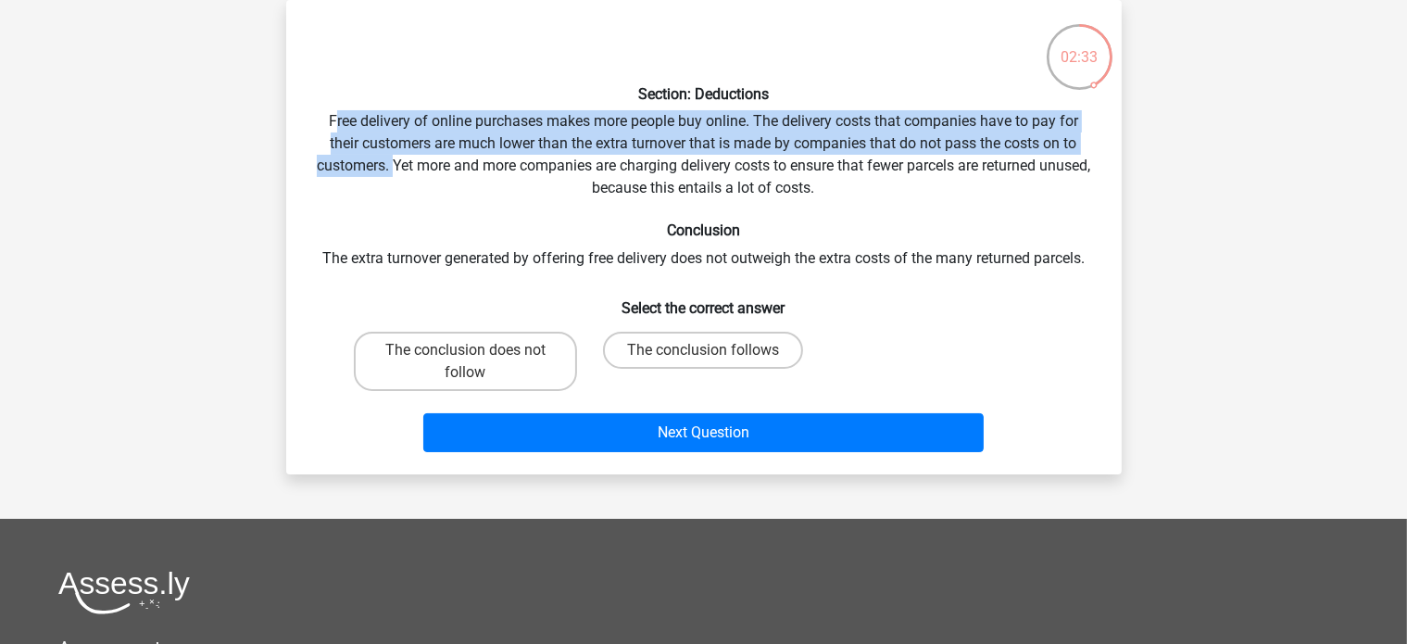
drag, startPoint x: 335, startPoint y: 121, endPoint x: 418, endPoint y: 164, distance: 92.8
click at [418, 164] on div "Section: Deductions Free delivery of online purchases makes more people buy onl…" at bounding box center [704, 237] width 820 height 444
drag, startPoint x: 906, startPoint y: 124, endPoint x: 845, endPoint y: 130, distance: 60.4
click at [906, 124] on div "Section: Deductions Free delivery of online purchases makes more people buy onl…" at bounding box center [704, 237] width 820 height 444
click at [774, 126] on div "Section: Deductions Free delivery of online purchases makes more people buy onl…" at bounding box center [704, 237] width 820 height 444
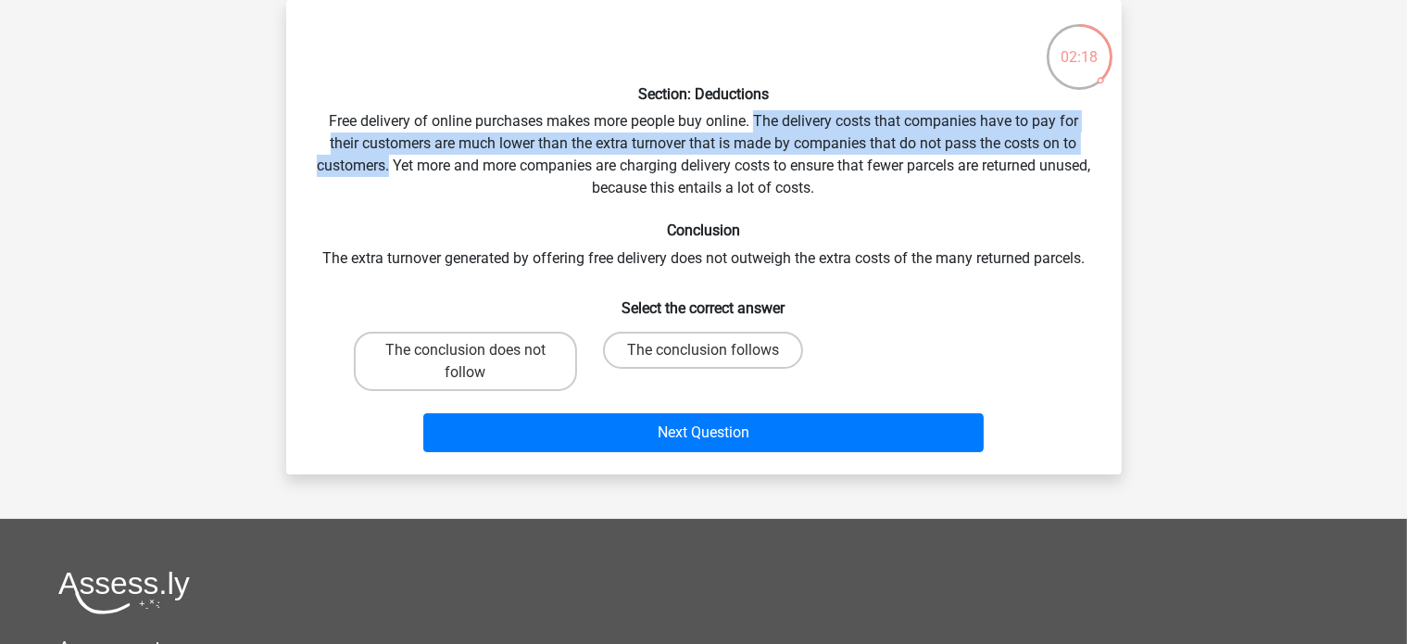
drag, startPoint x: 757, startPoint y: 120, endPoint x: 414, endPoint y: 171, distance: 347.3
click at [414, 171] on div "Section: Deductions Free delivery of online purchases makes more people buy onl…" at bounding box center [704, 237] width 820 height 444
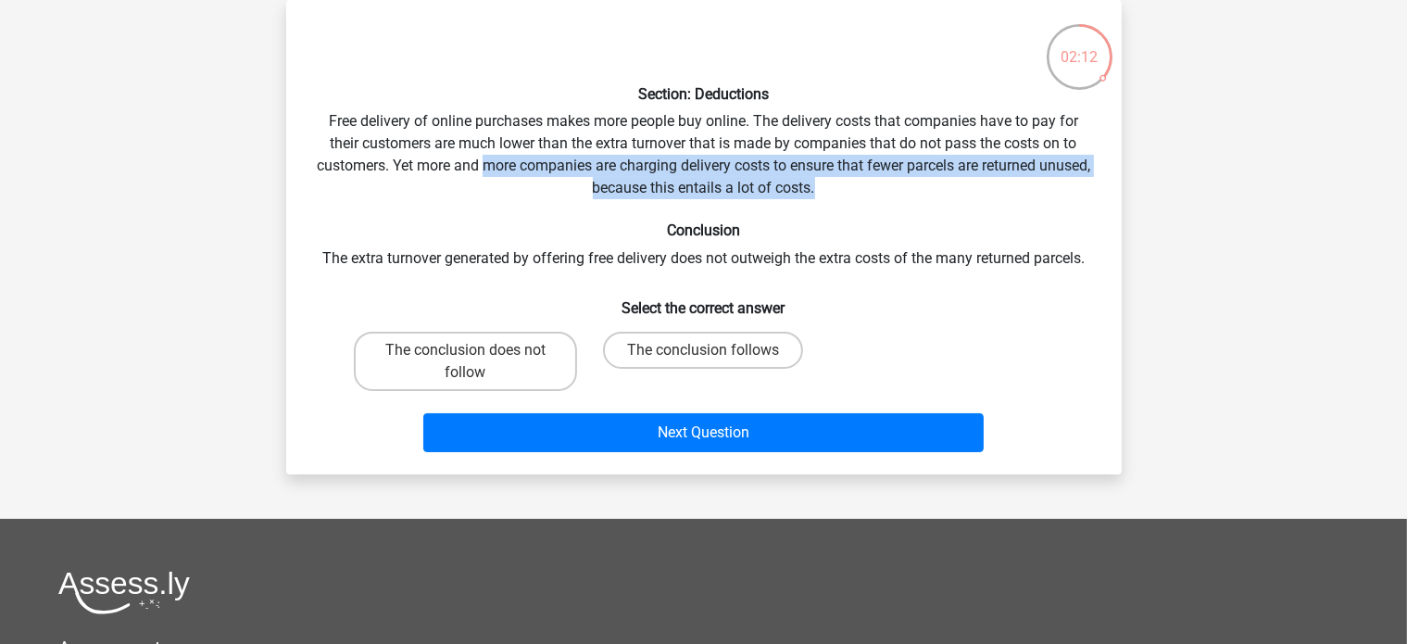
drag, startPoint x: 511, startPoint y: 162, endPoint x: 971, endPoint y: 188, distance: 461.0
click at [971, 188] on div "Section: Deductions Free delivery of online purchases makes more people buy onl…" at bounding box center [704, 237] width 820 height 444
click at [875, 186] on div "Section: Deductions Free delivery of online purchases makes more people buy onl…" at bounding box center [704, 237] width 820 height 444
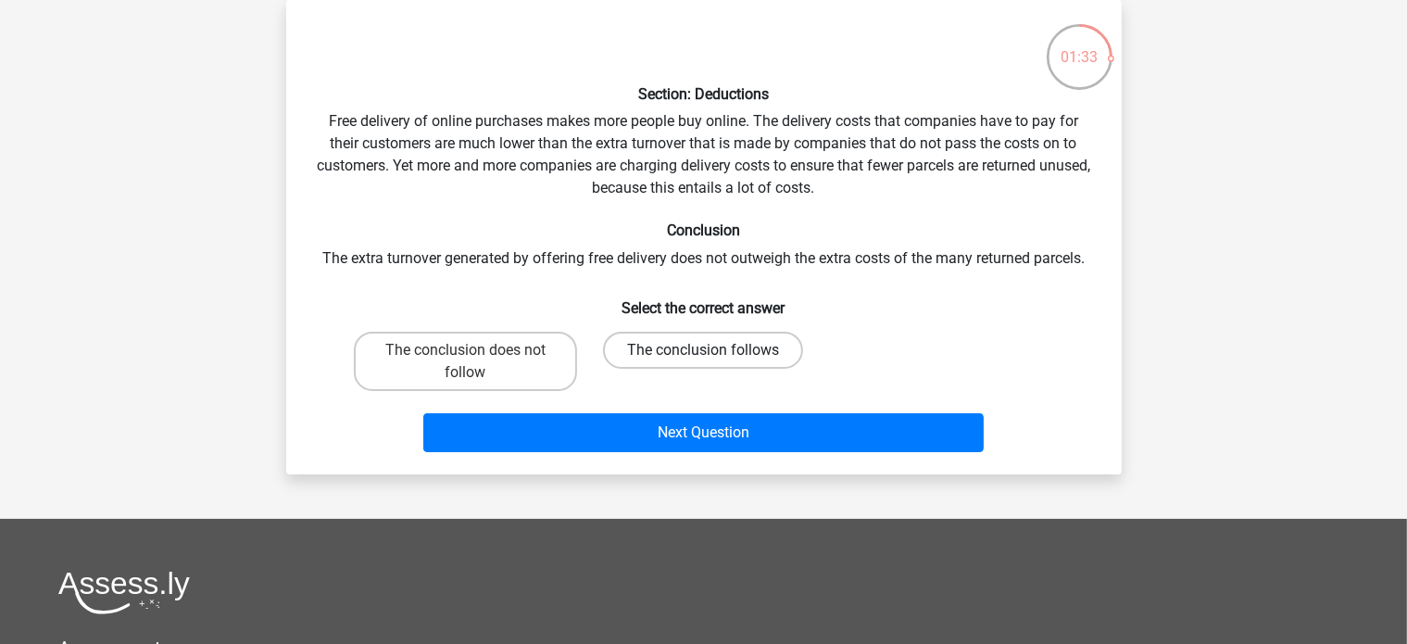
click at [648, 358] on label "The conclusion follows" at bounding box center [703, 350] width 200 height 37
click at [703, 358] on input "The conclusion follows" at bounding box center [709, 356] width 12 height 12
radio input "true"
click at [498, 357] on label "The conclusion does not follow" at bounding box center [465, 361] width 223 height 59
click at [477, 357] on input "The conclusion does not follow" at bounding box center [471, 356] width 12 height 12
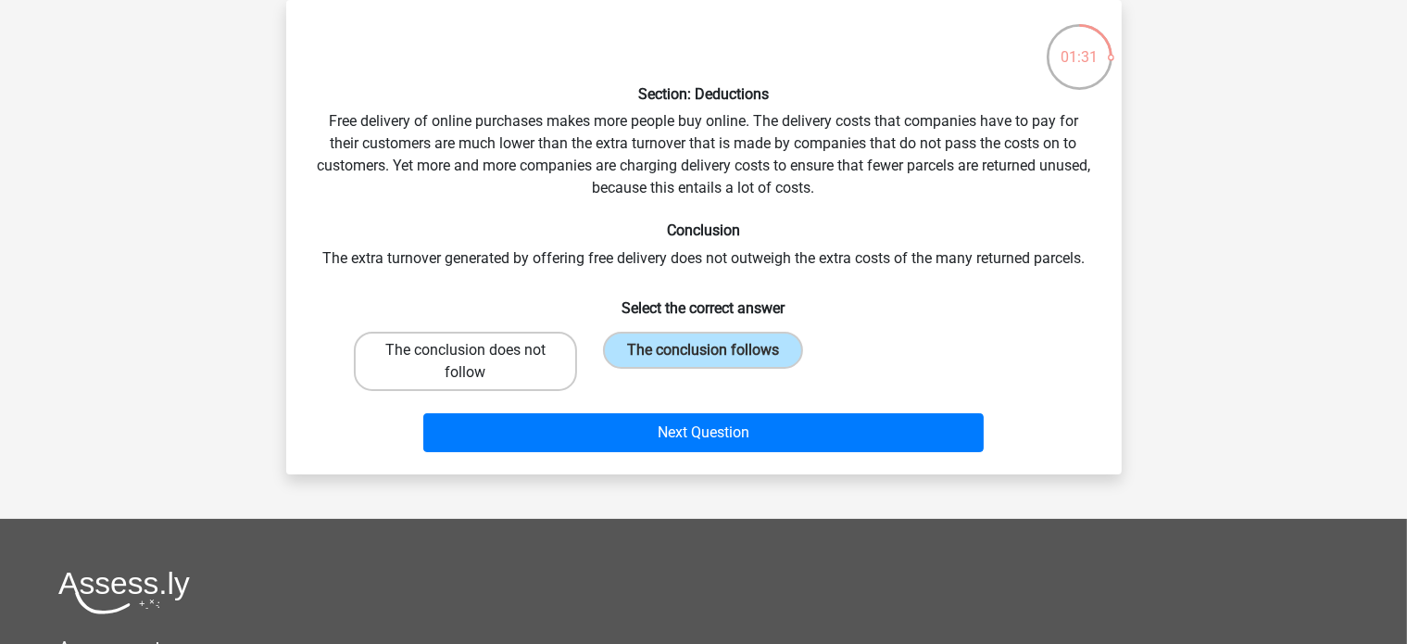
radio input "true"
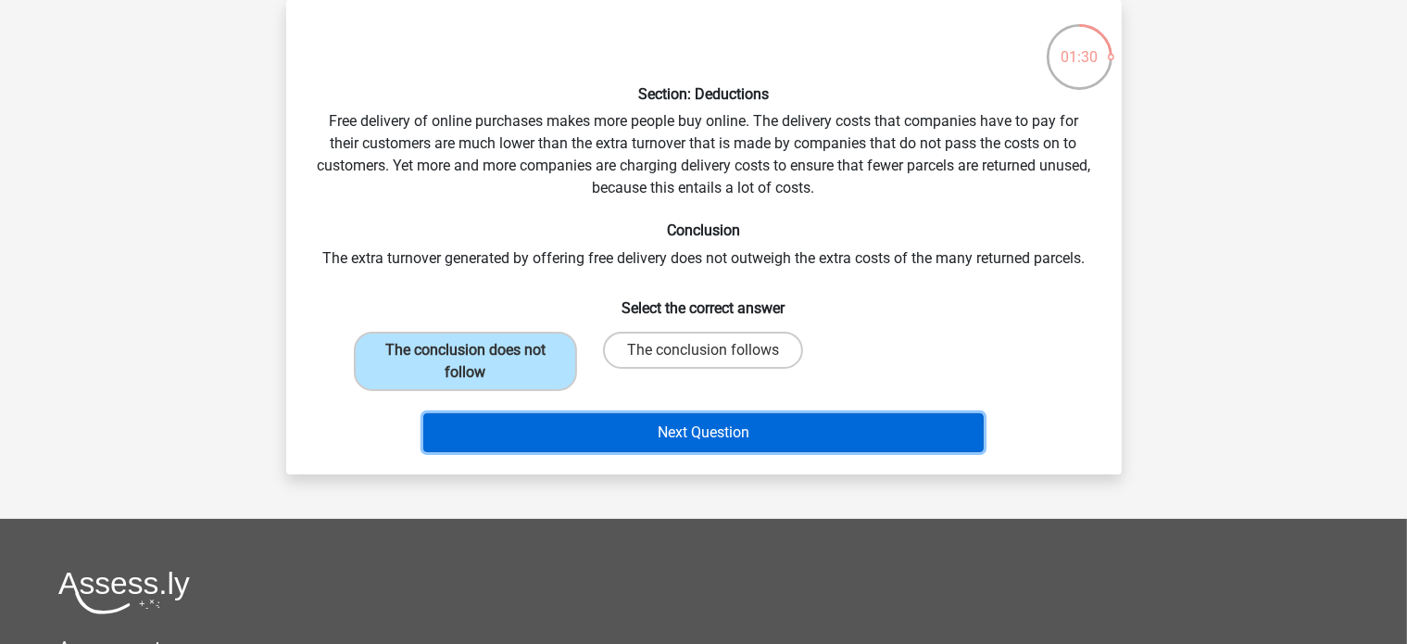
click at [657, 418] on button "Next Question" at bounding box center [703, 432] width 560 height 39
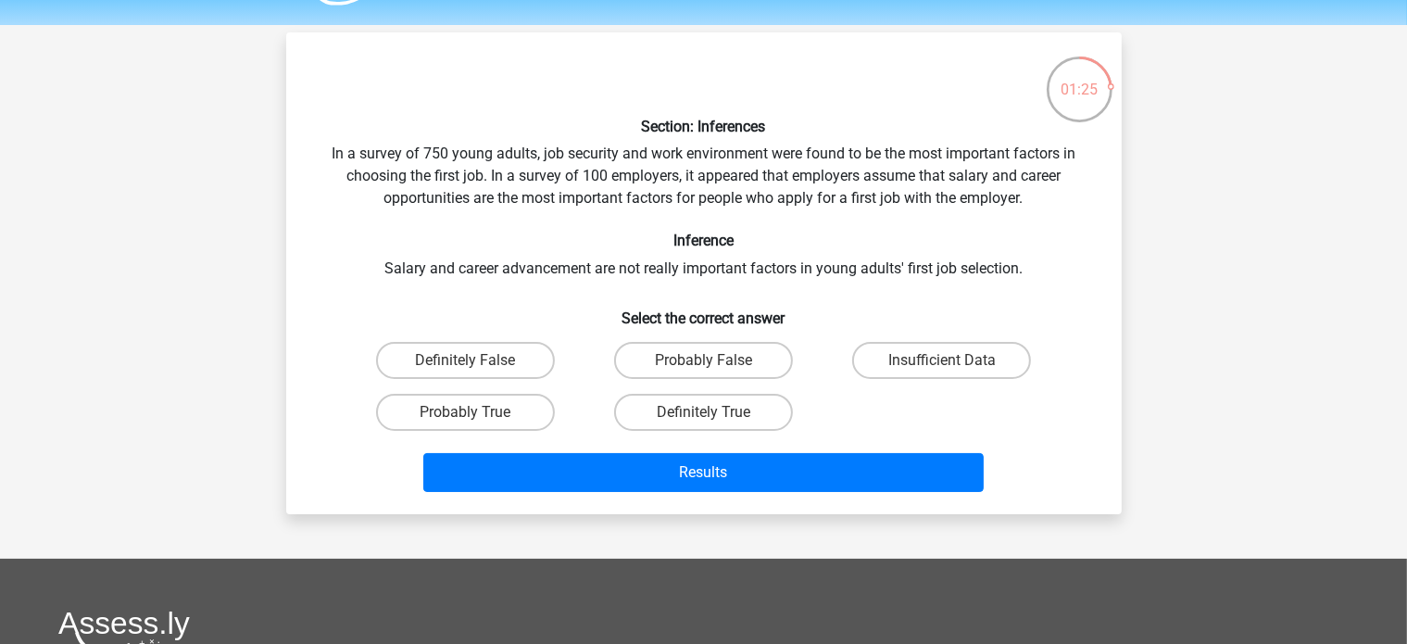
scroll to position [54, 0]
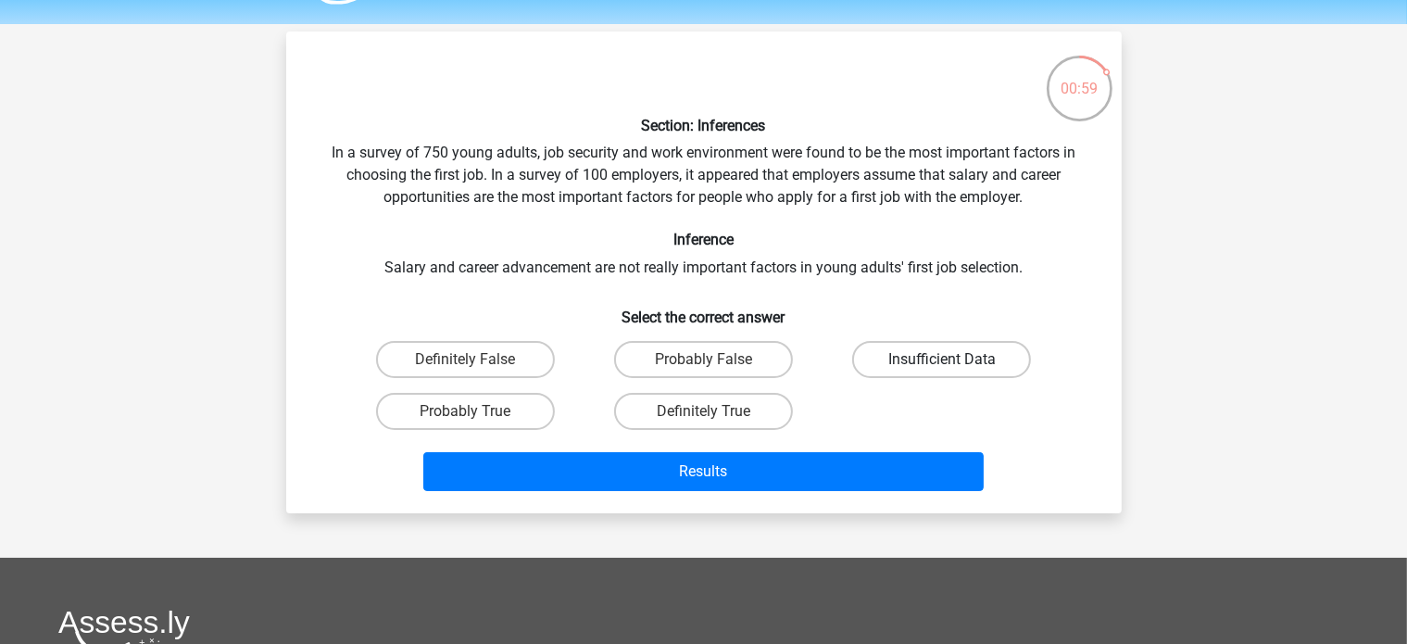
click at [936, 349] on label "Insufficient Data" at bounding box center [941, 359] width 179 height 37
click at [942, 359] on input "Insufficient Data" at bounding box center [948, 365] width 12 height 12
radio input "true"
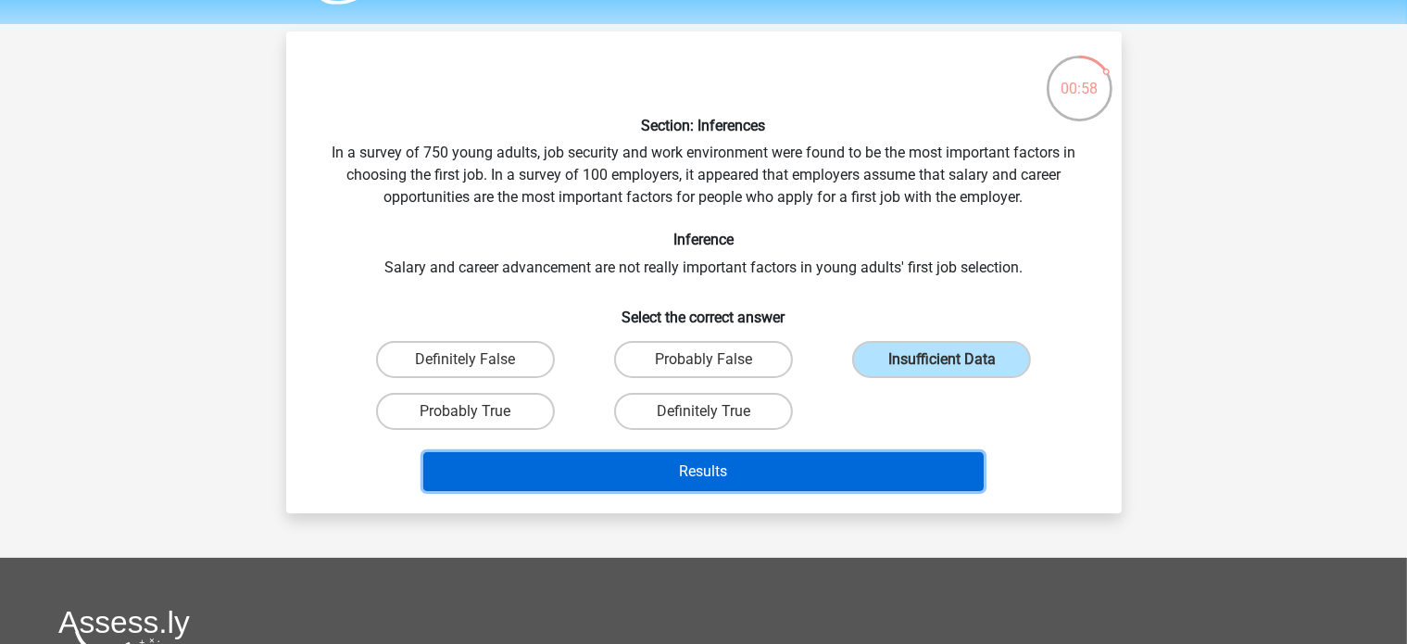
click at [766, 478] on button "Results" at bounding box center [703, 471] width 560 height 39
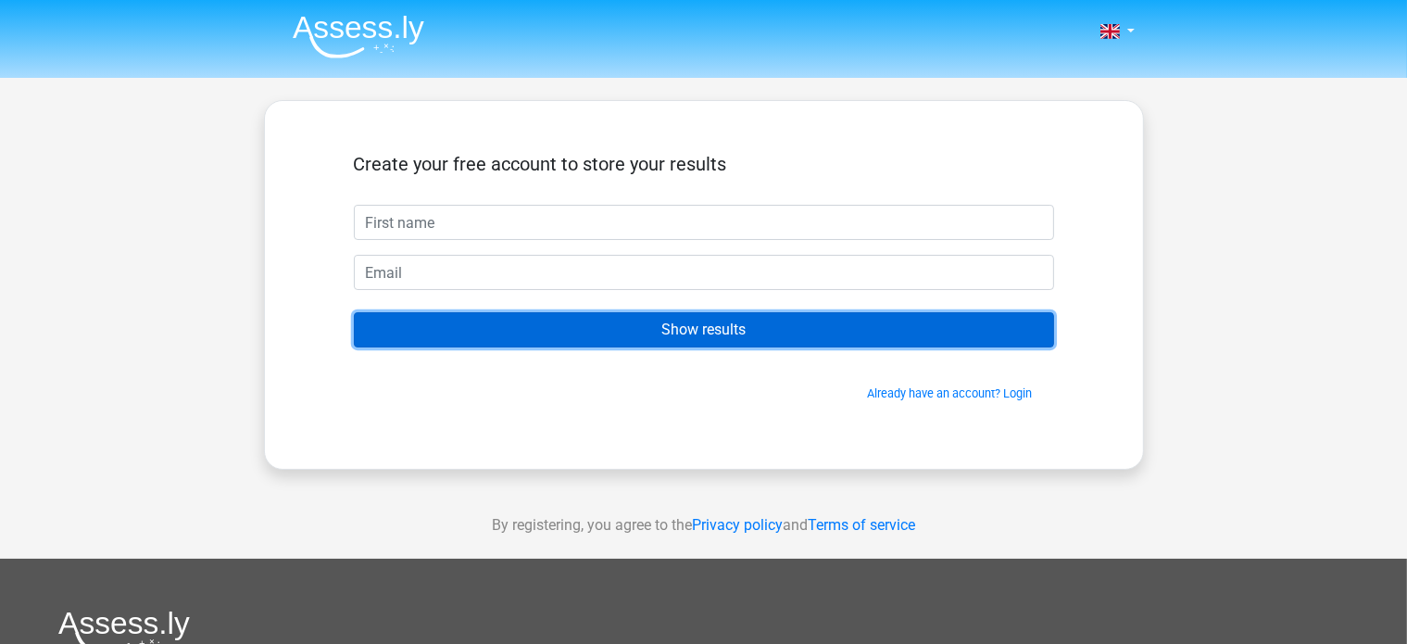
click at [757, 319] on input "Show results" at bounding box center [704, 329] width 700 height 35
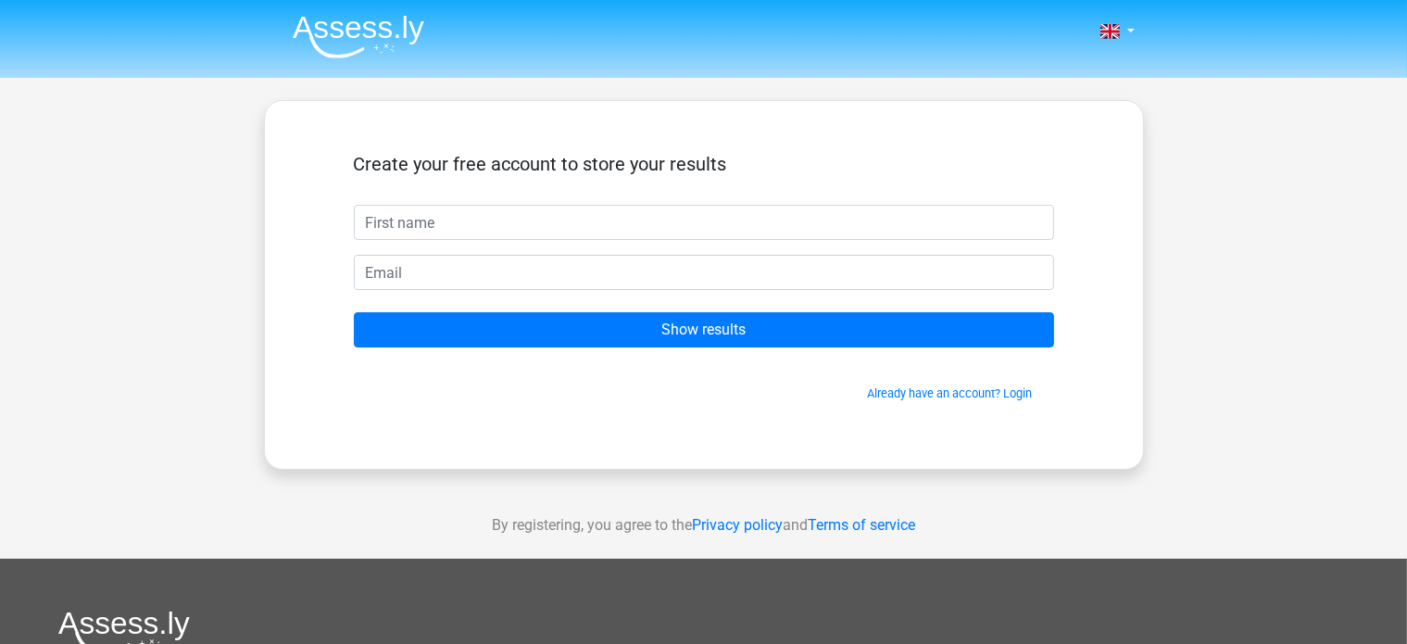
click at [789, 240] on form "Create your free account to store your results Show results Already have an acc…" at bounding box center [704, 277] width 700 height 249
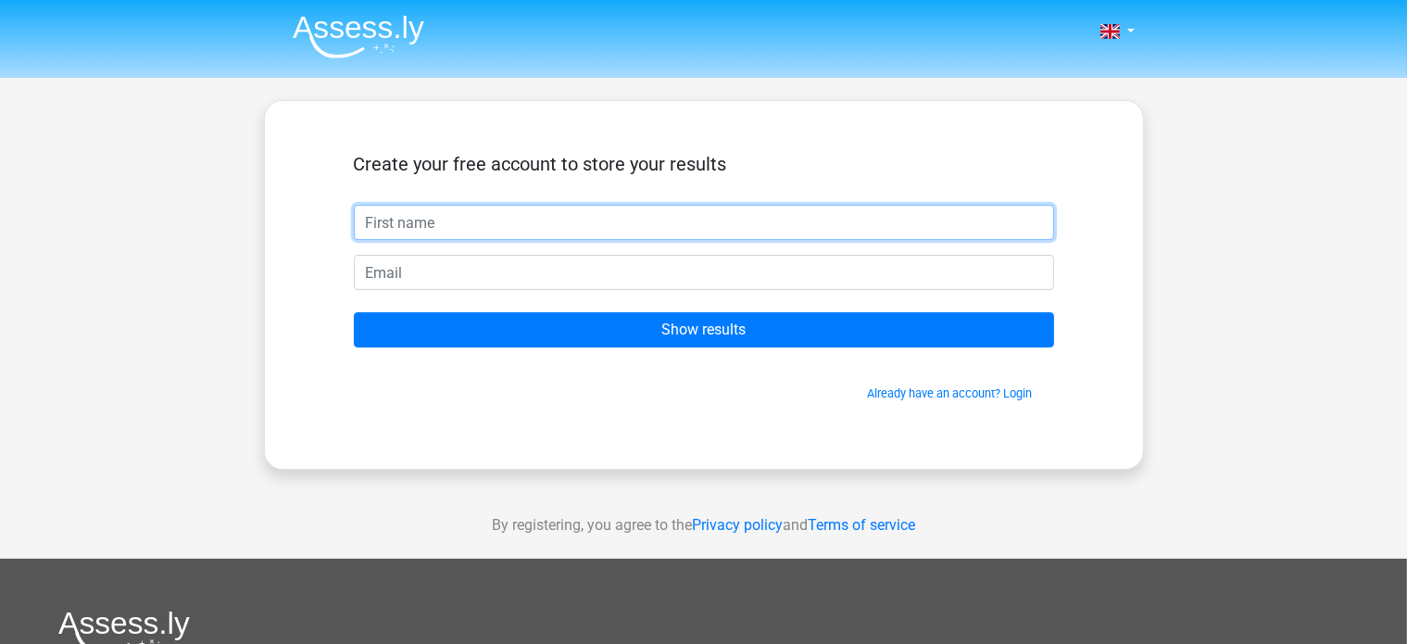
click at [757, 236] on input "text" at bounding box center [704, 222] width 700 height 35
type input "t"
type input "[PERSON_NAME]"
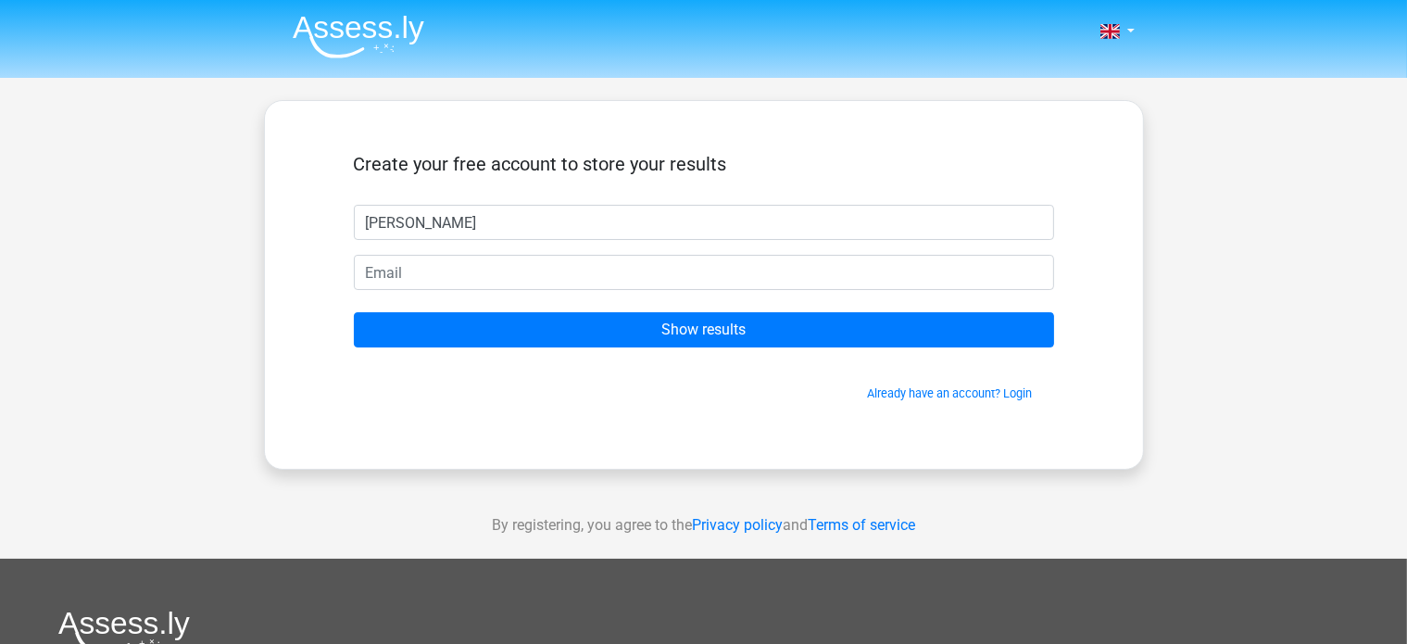
click at [676, 295] on form "Create your free account to store your results [PERSON_NAME] Show results Alrea…" at bounding box center [704, 277] width 700 height 249
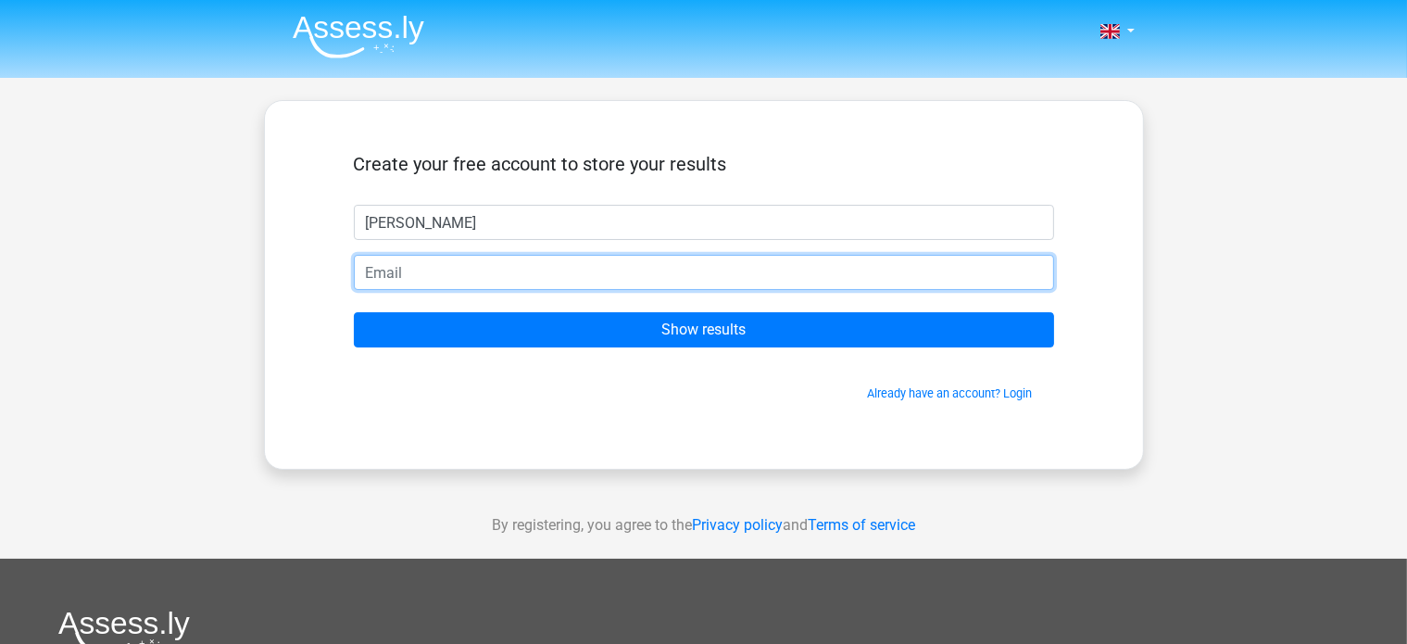
click at [691, 274] on input "email" at bounding box center [704, 272] width 700 height 35
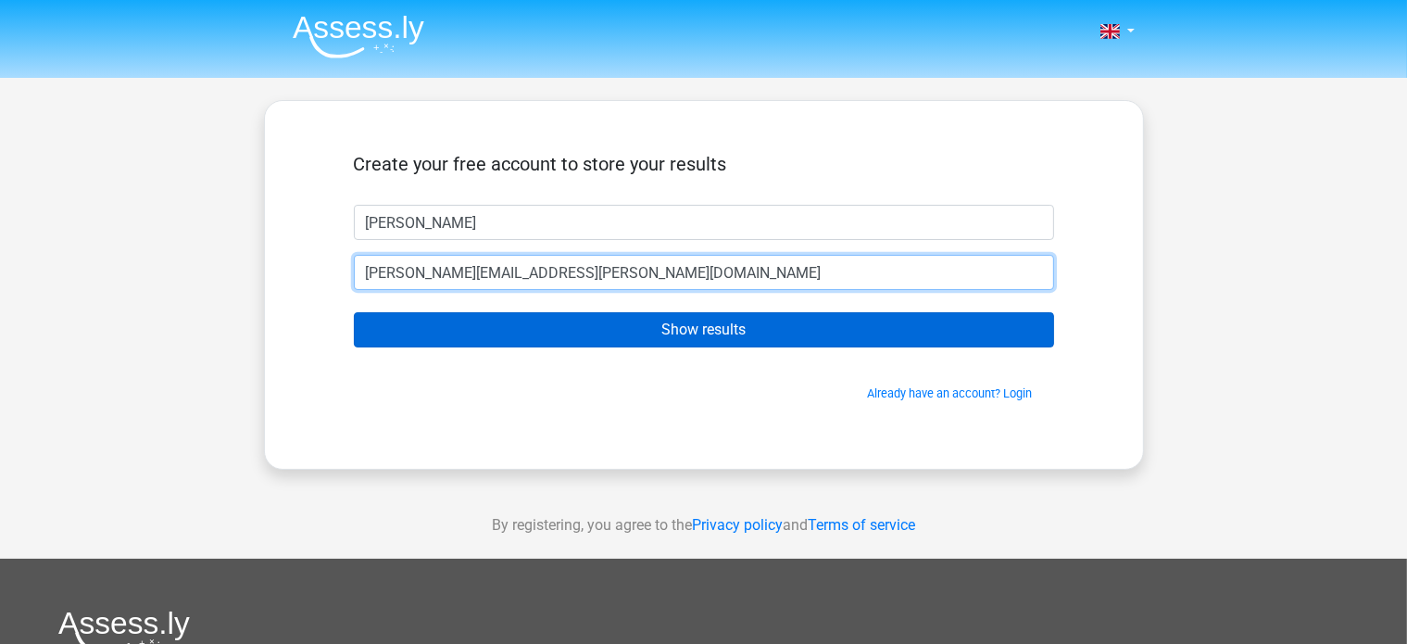
type input "[PERSON_NAME][EMAIL_ADDRESS][PERSON_NAME][DOMAIN_NAME]"
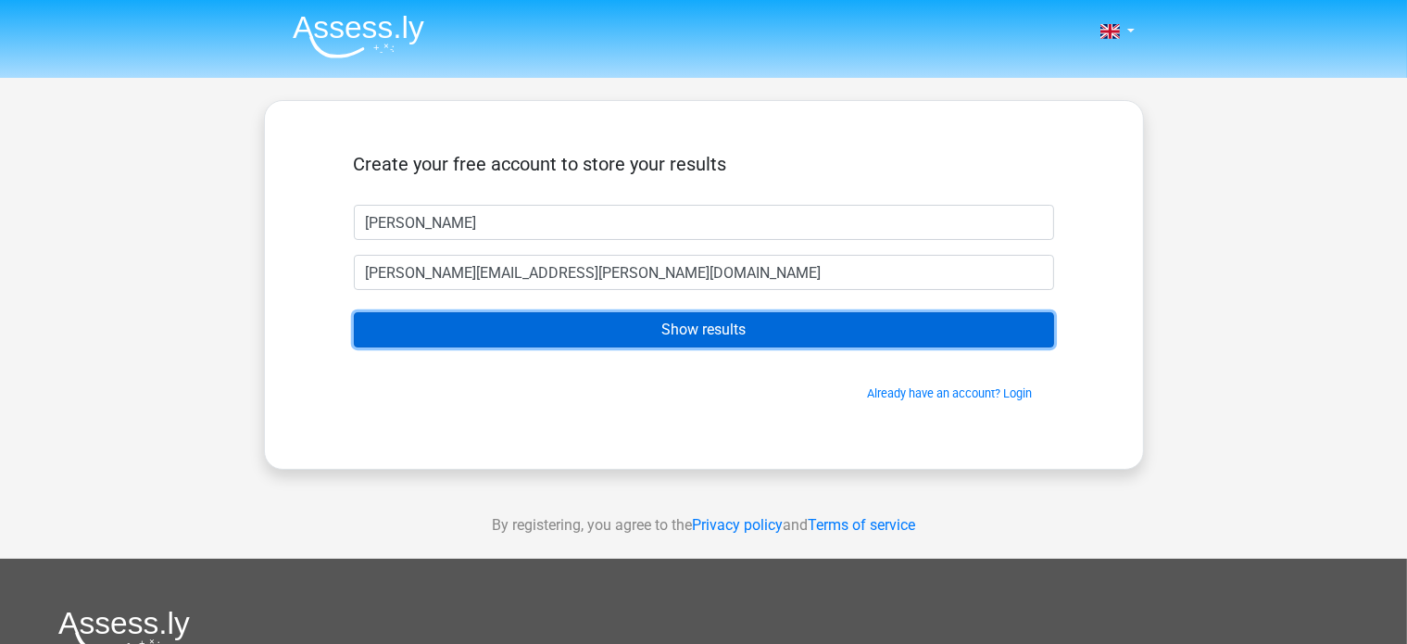
click at [686, 327] on input "Show results" at bounding box center [704, 329] width 700 height 35
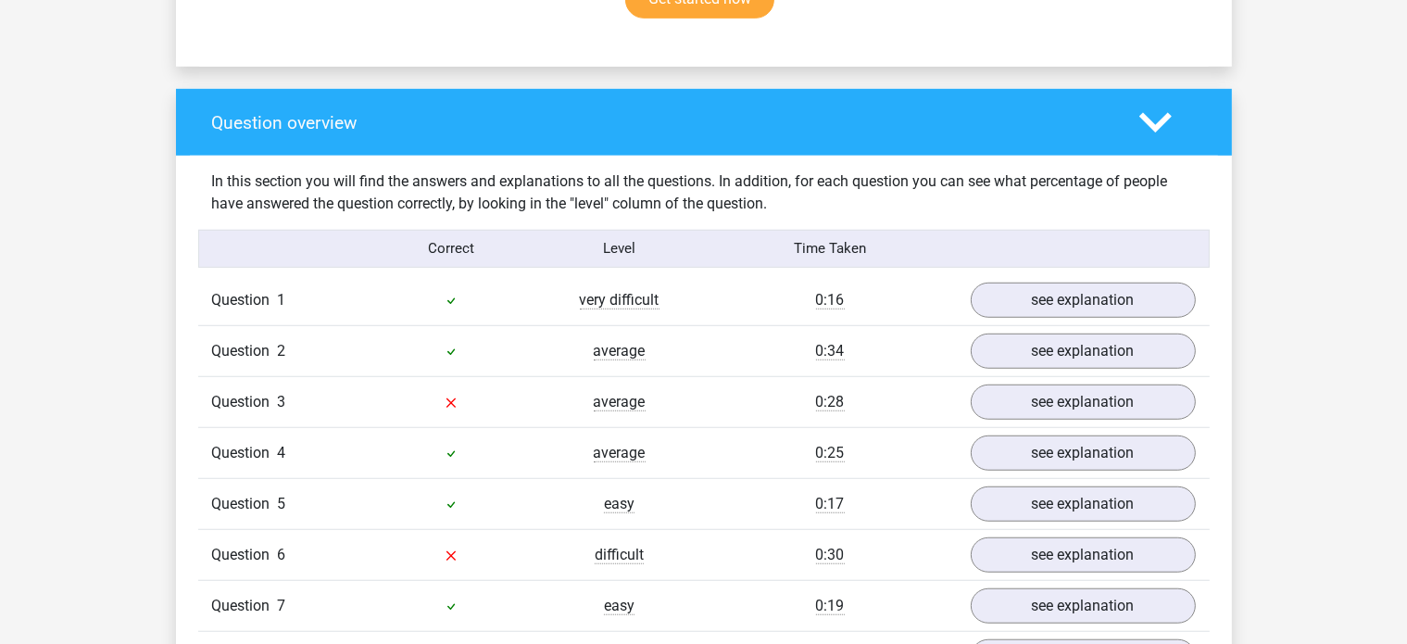
scroll to position [1296, 0]
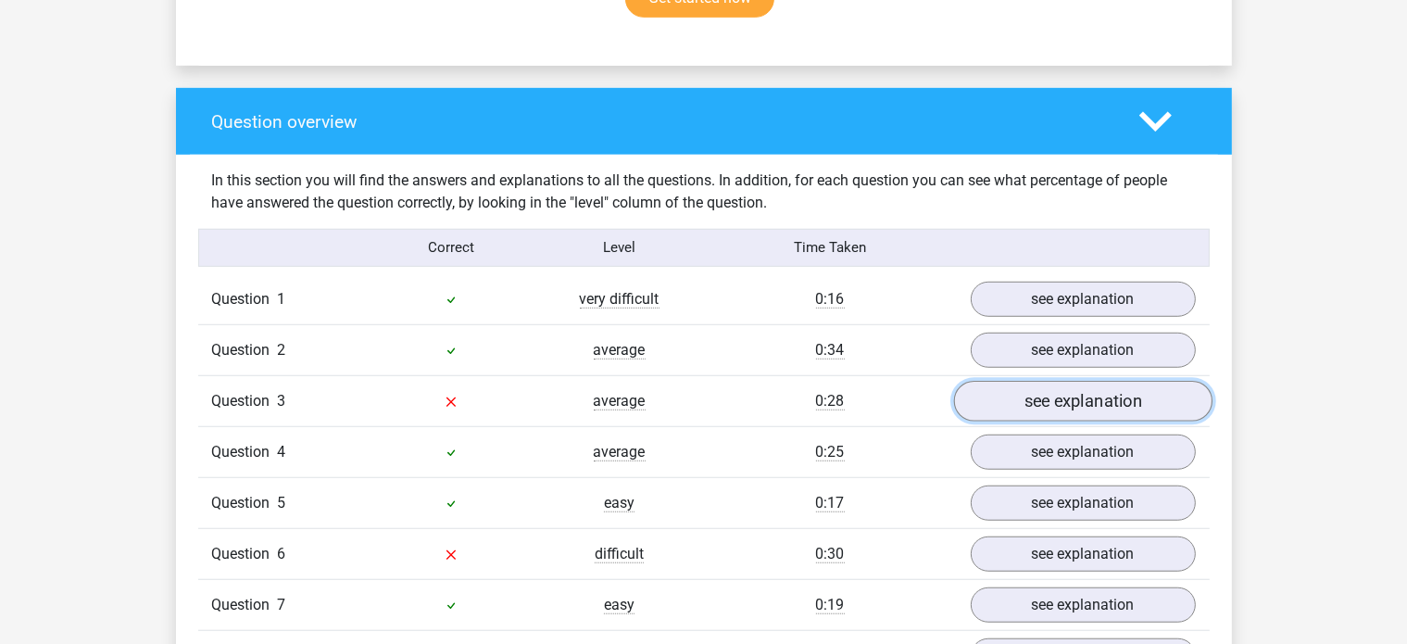
click at [1043, 381] on link "see explanation" at bounding box center [1082, 401] width 258 height 41
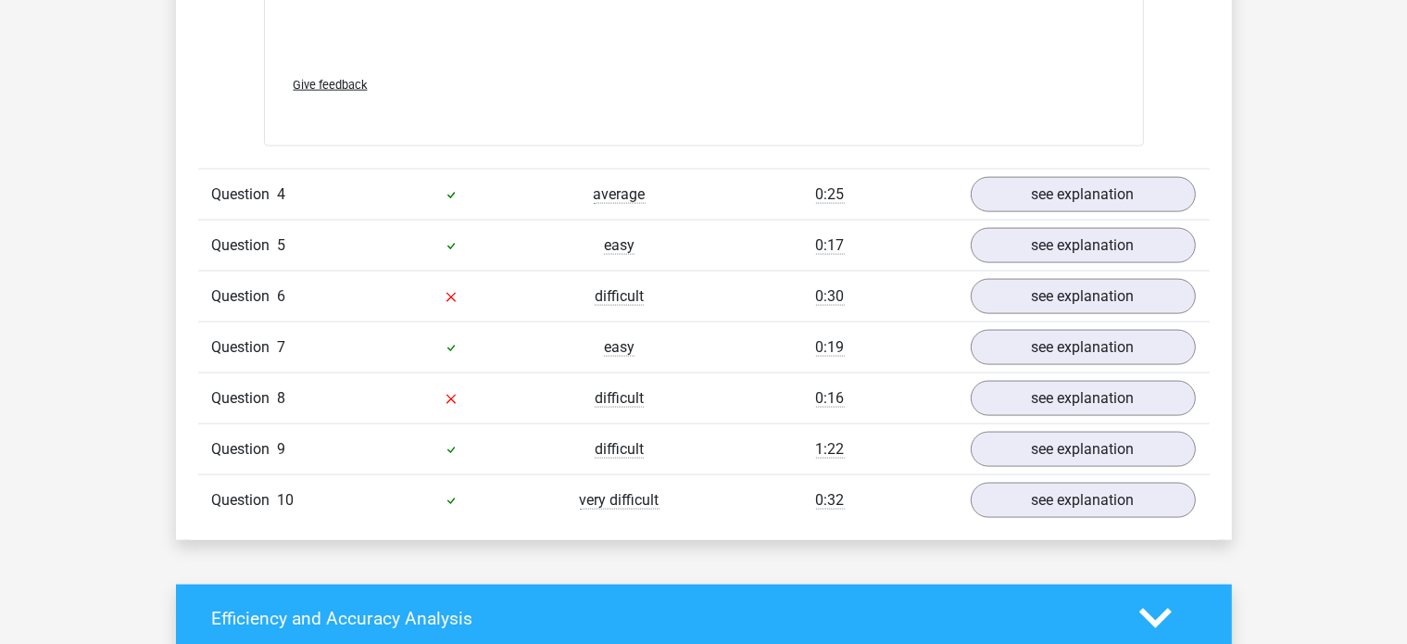
scroll to position [2540, 0]
click at [501, 187] on div at bounding box center [451, 195] width 169 height 22
click at [270, 286] on span "Question" at bounding box center [245, 297] width 66 height 22
click at [1023, 283] on link "see explanation" at bounding box center [1082, 298] width 258 height 41
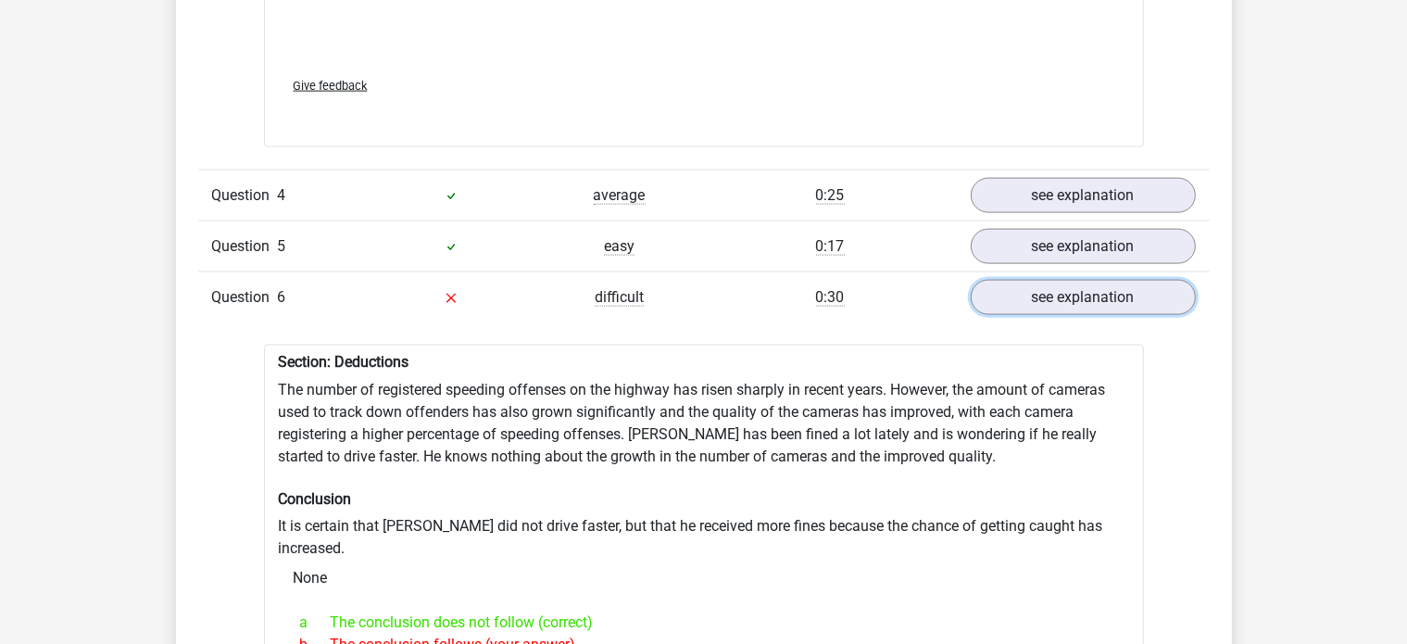
scroll to position [2672, 0]
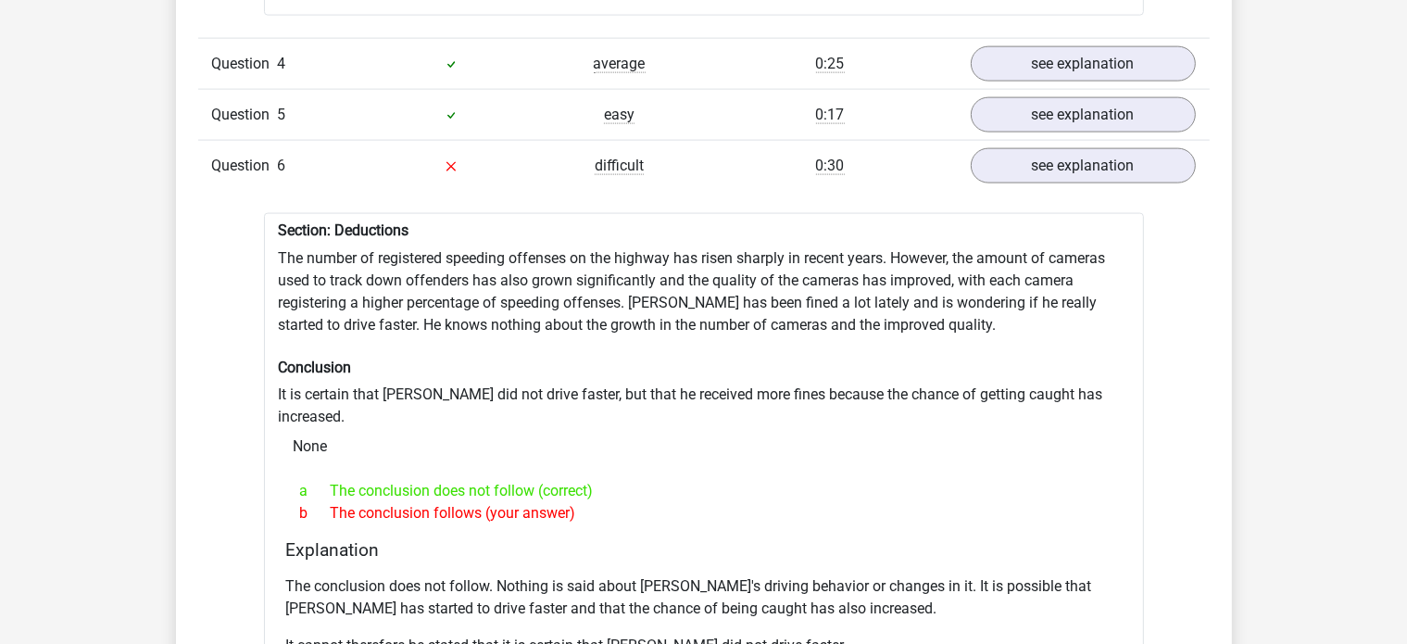
drag, startPoint x: 723, startPoint y: 355, endPoint x: 589, endPoint y: 371, distance: 135.3
click at [589, 371] on div "Section: Deductions The number of registered speeding offenses on the highway h…" at bounding box center [704, 488] width 880 height 551
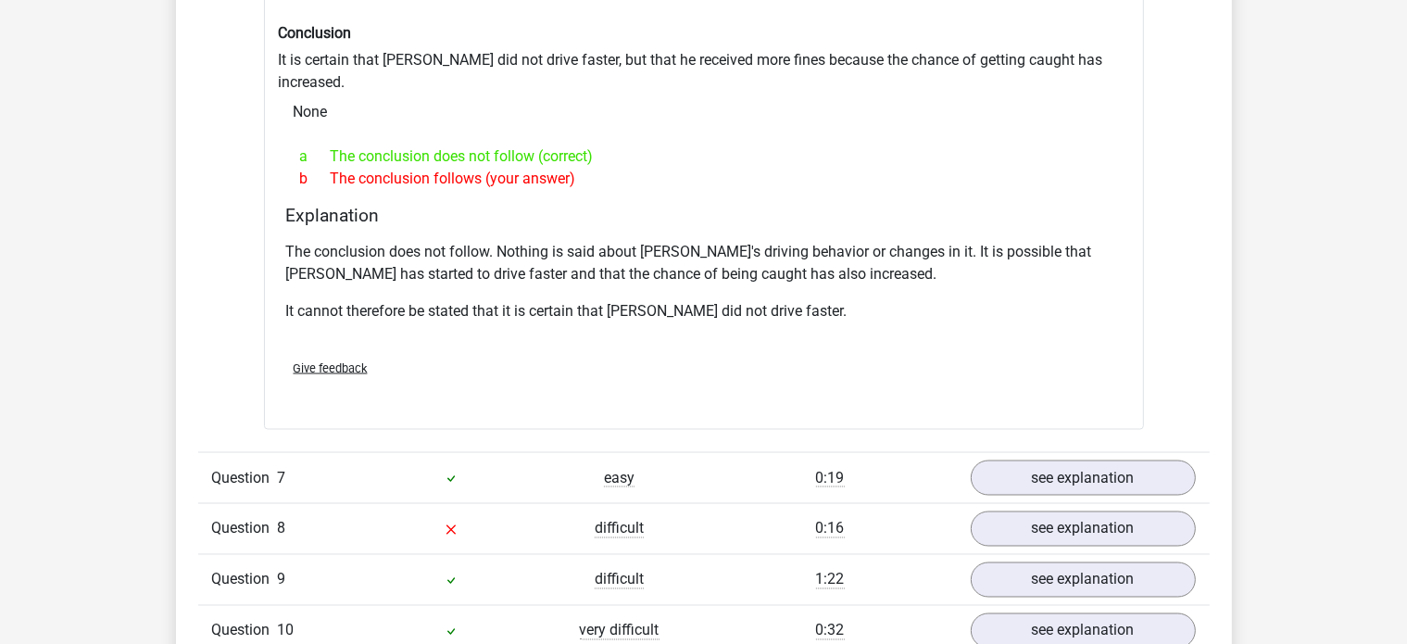
scroll to position [3183, 0]
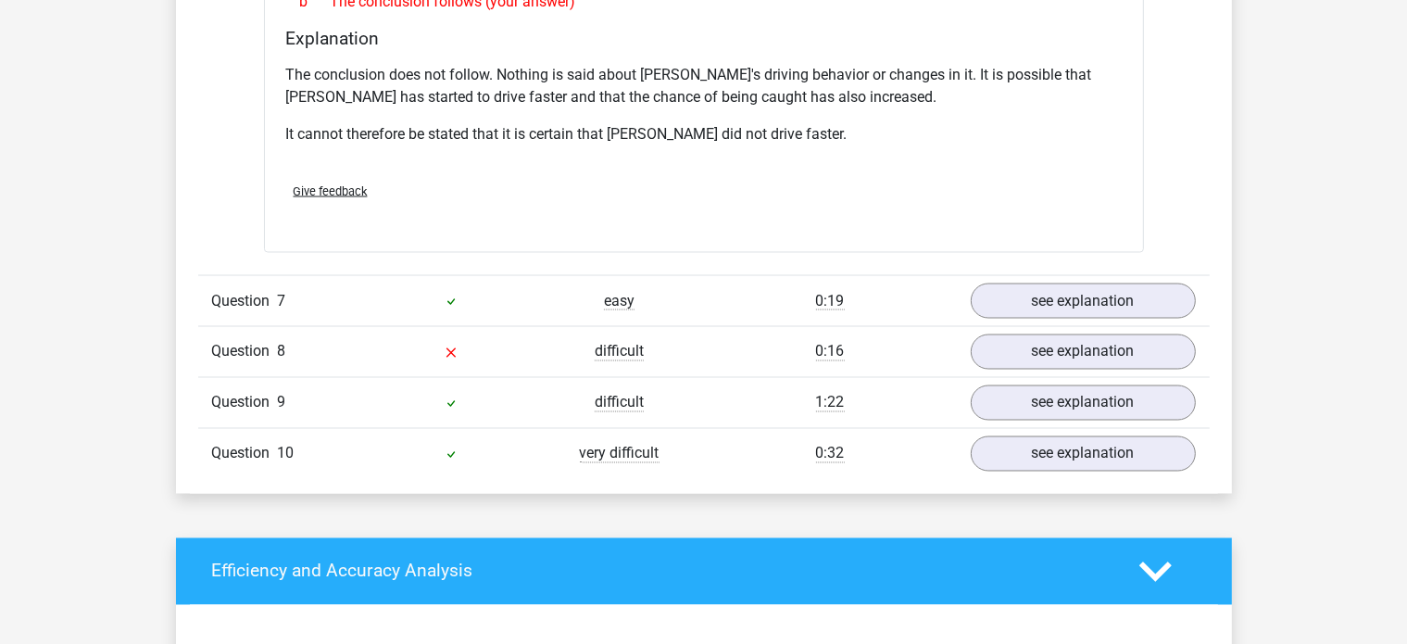
click at [556, 341] on div "difficult" at bounding box center [619, 352] width 169 height 22
click at [291, 444] on span "10" at bounding box center [286, 453] width 17 height 18
click at [1056, 433] on link "see explanation" at bounding box center [1082, 453] width 258 height 41
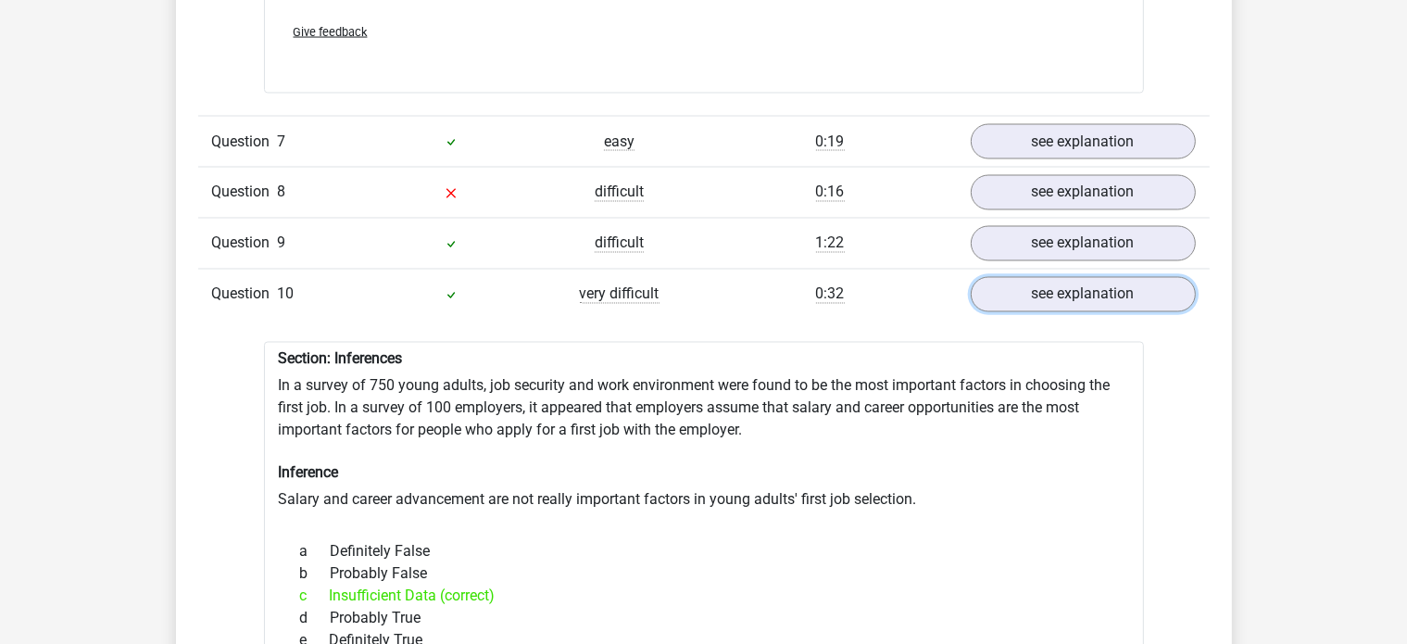
scroll to position [3345, 0]
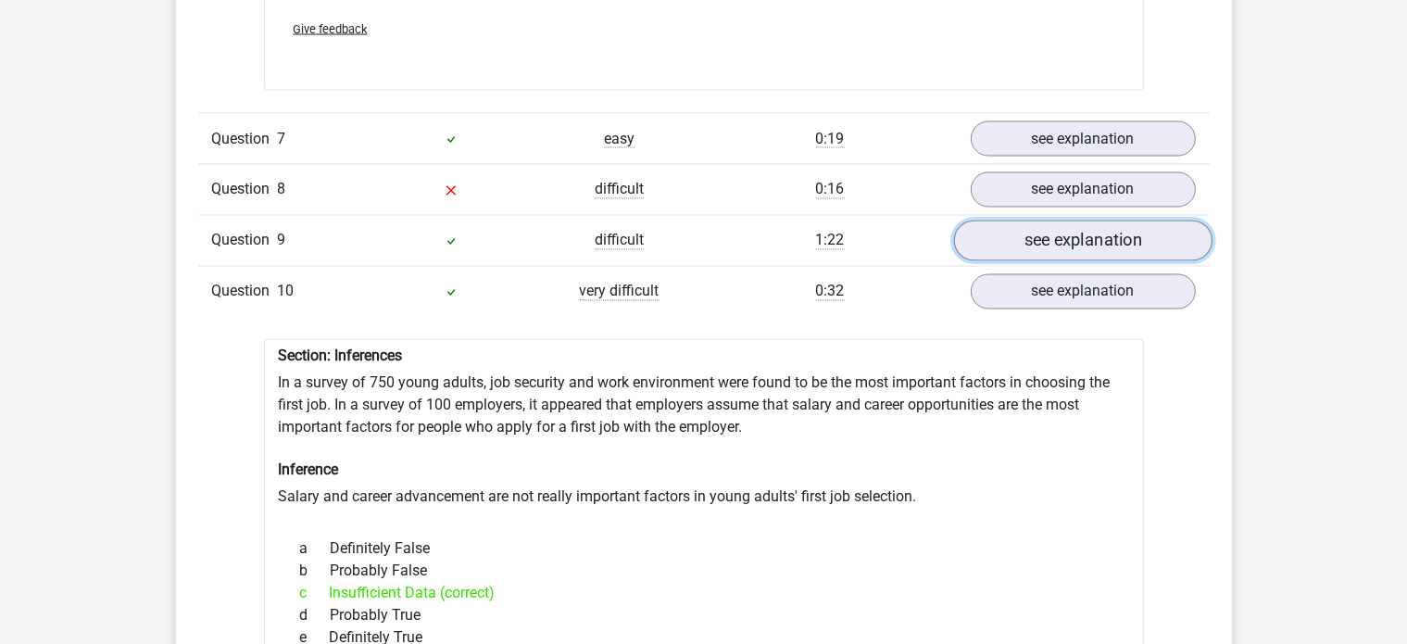
click at [995, 220] on link "see explanation" at bounding box center [1082, 240] width 258 height 41
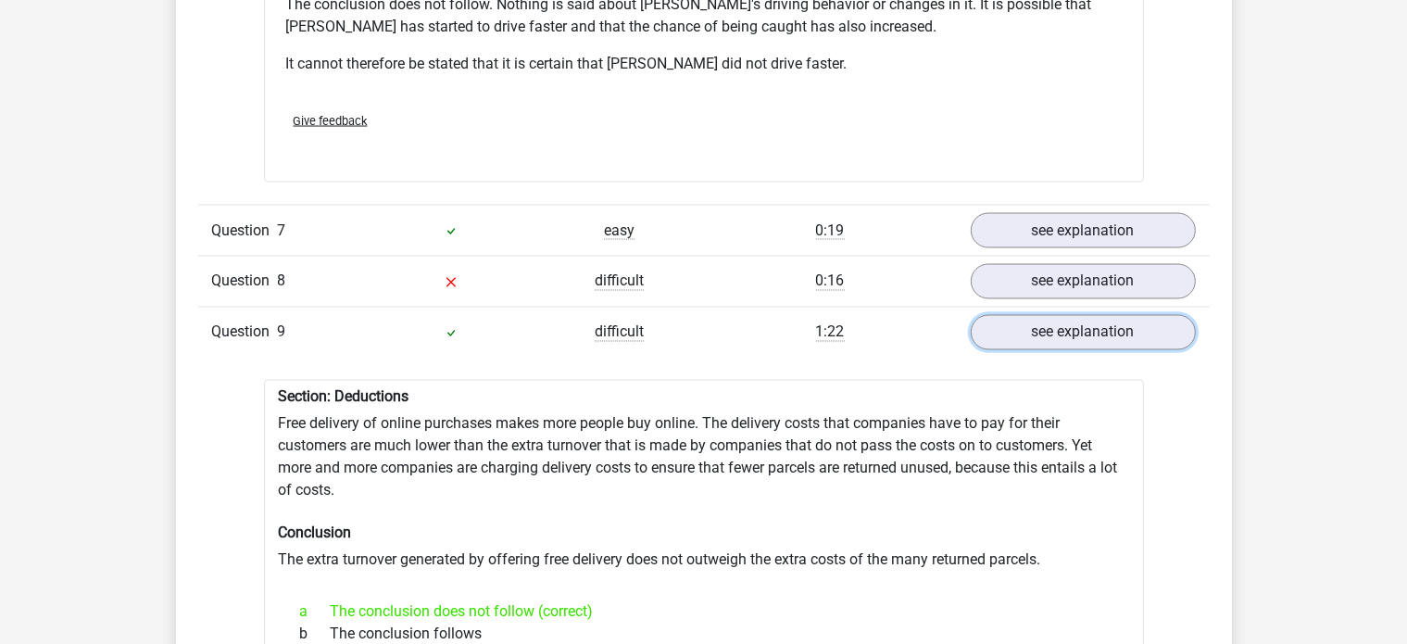
scroll to position [3252, 0]
click at [715, 271] on div "0:16" at bounding box center [830, 282] width 253 height 22
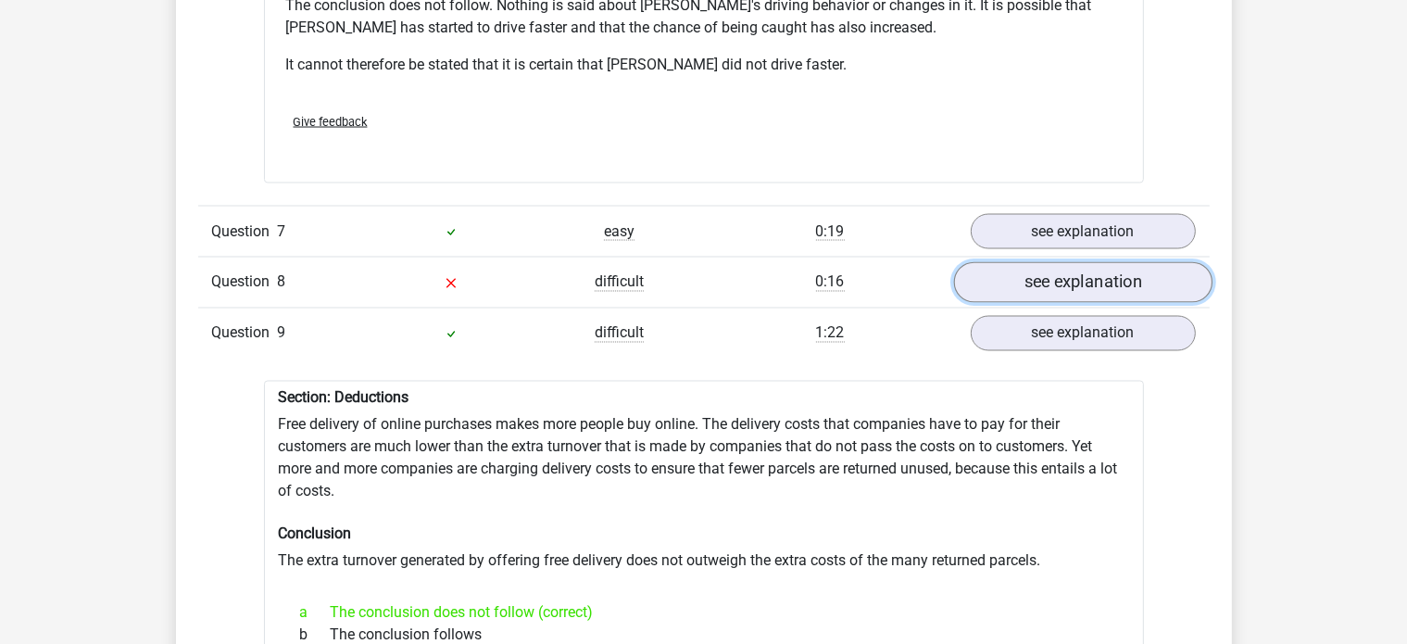
click at [982, 262] on link "see explanation" at bounding box center [1082, 282] width 258 height 41
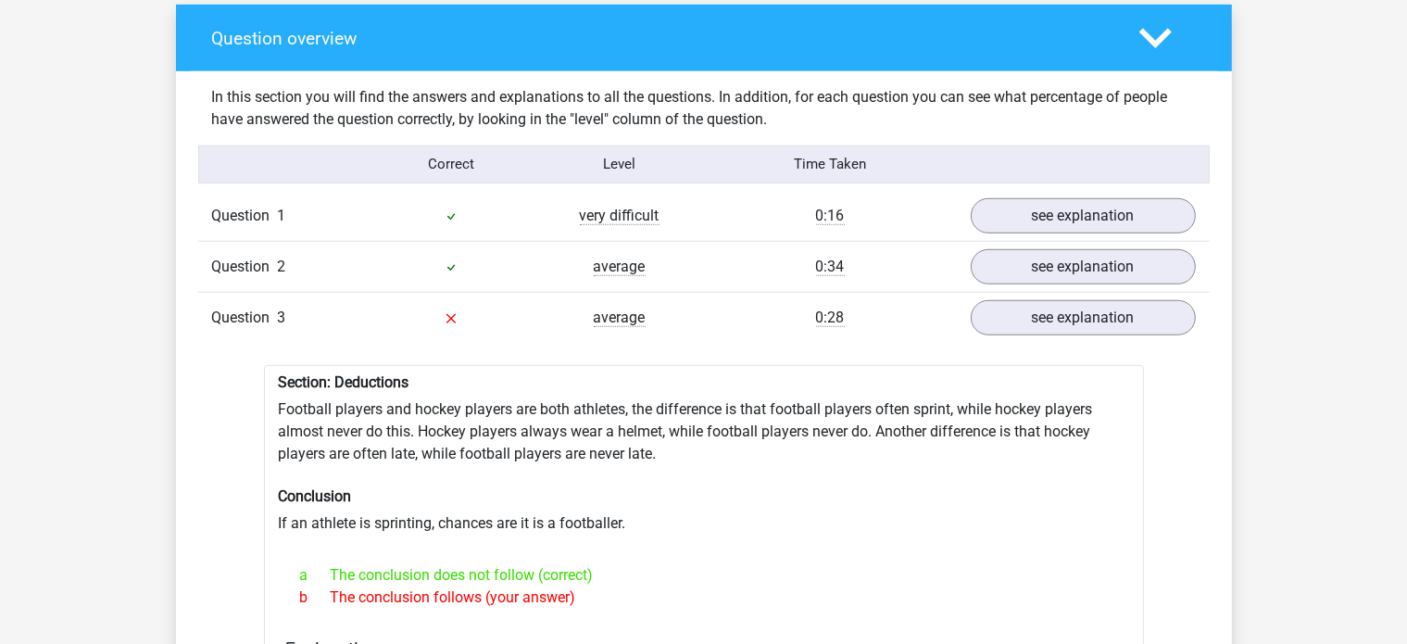
scroll to position [1221, 0]
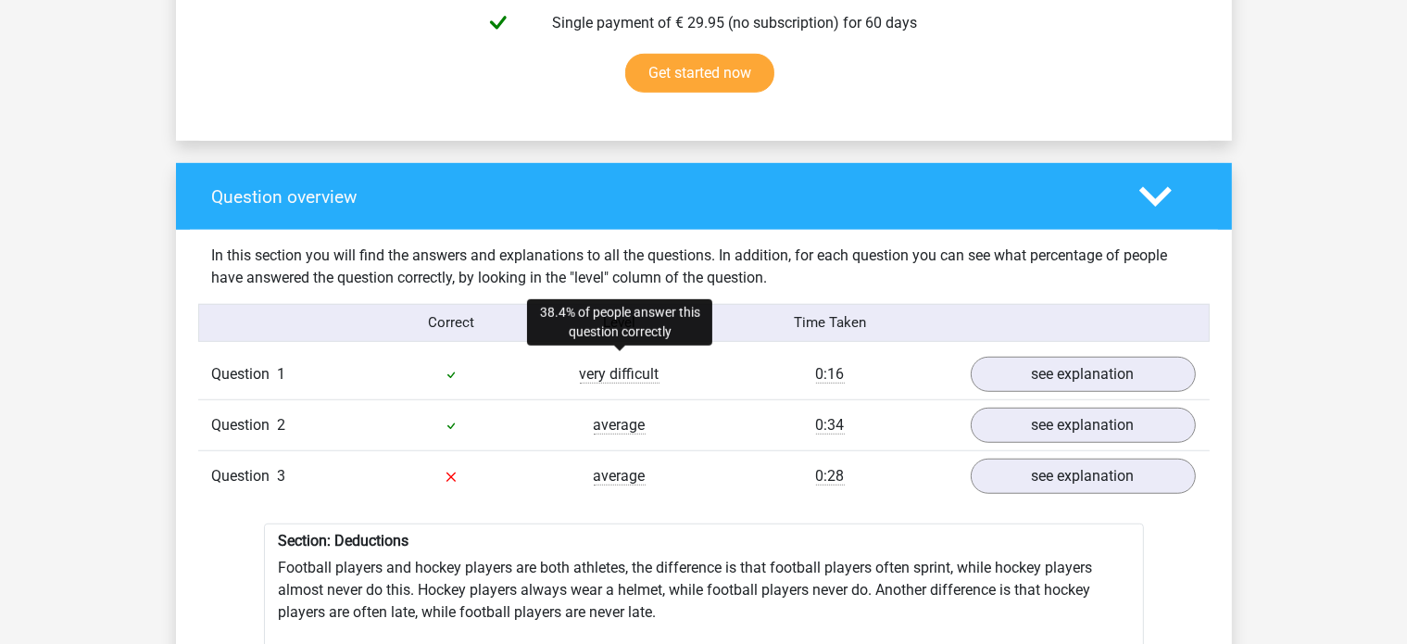
click at [663, 363] on div "very difficult" at bounding box center [619, 374] width 169 height 22
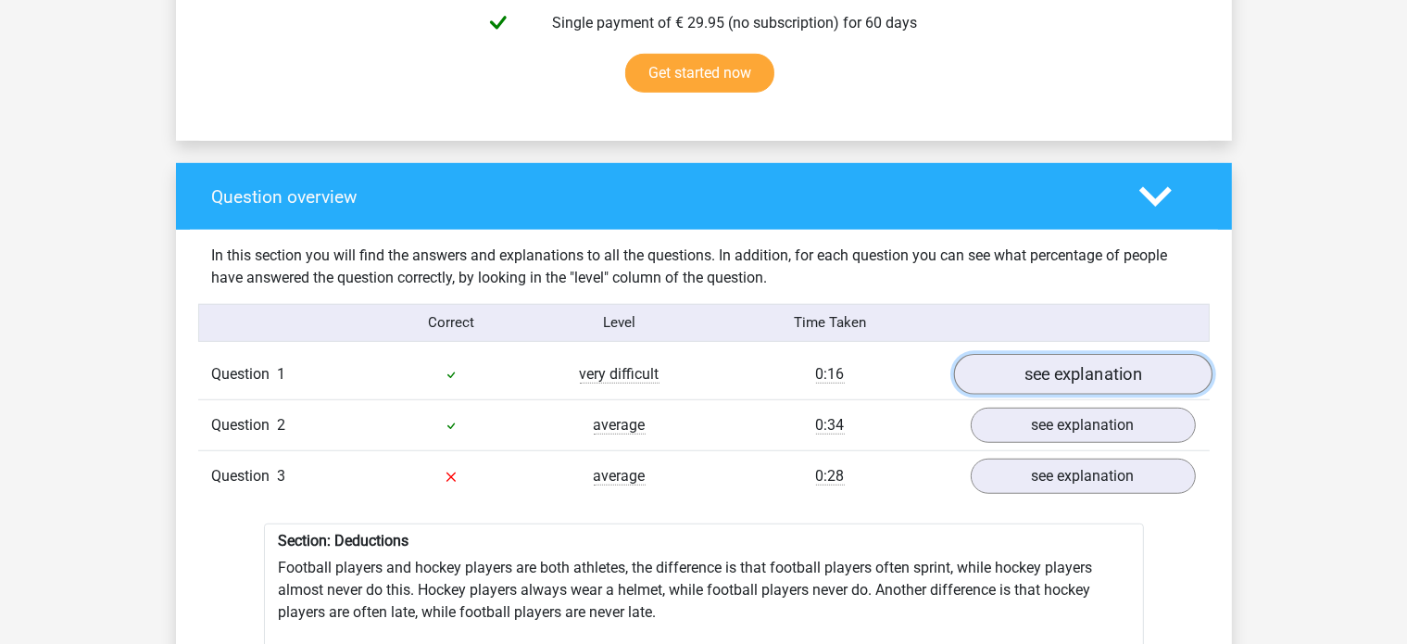
click at [1088, 360] on link "see explanation" at bounding box center [1082, 374] width 258 height 41
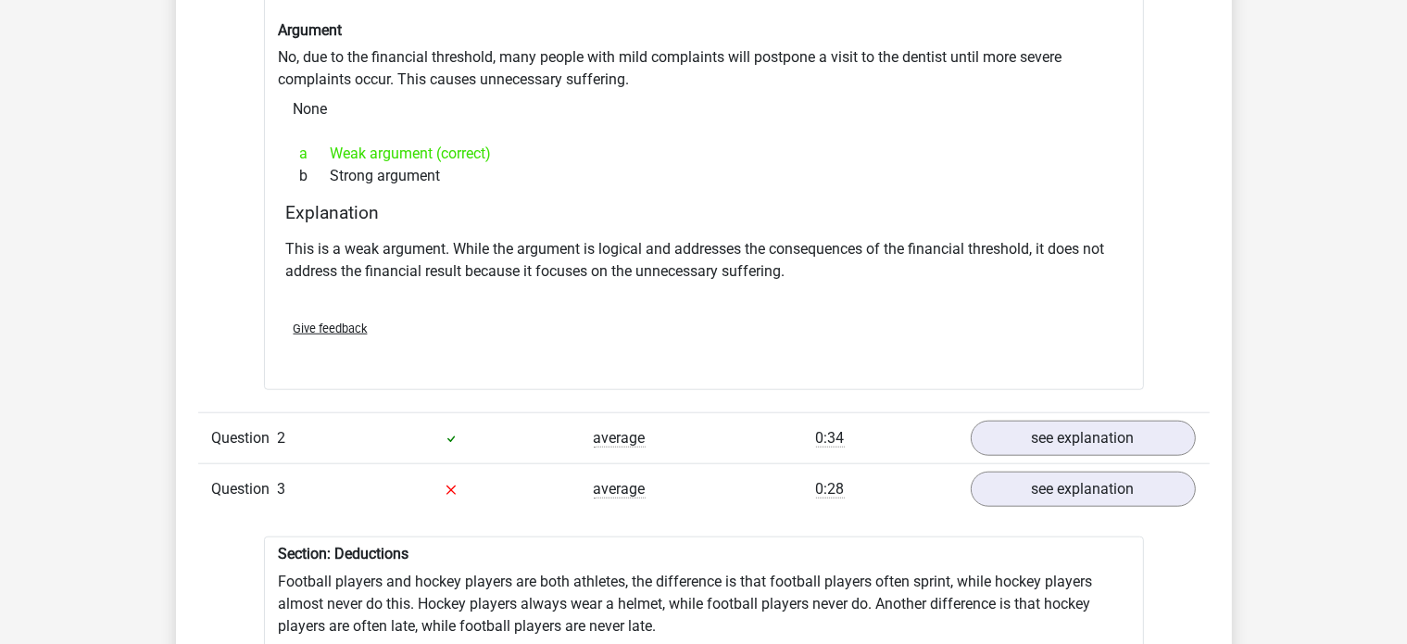
scroll to position [1700, 0]
click at [1054, 439] on link "see explanation" at bounding box center [1082, 438] width 258 height 41
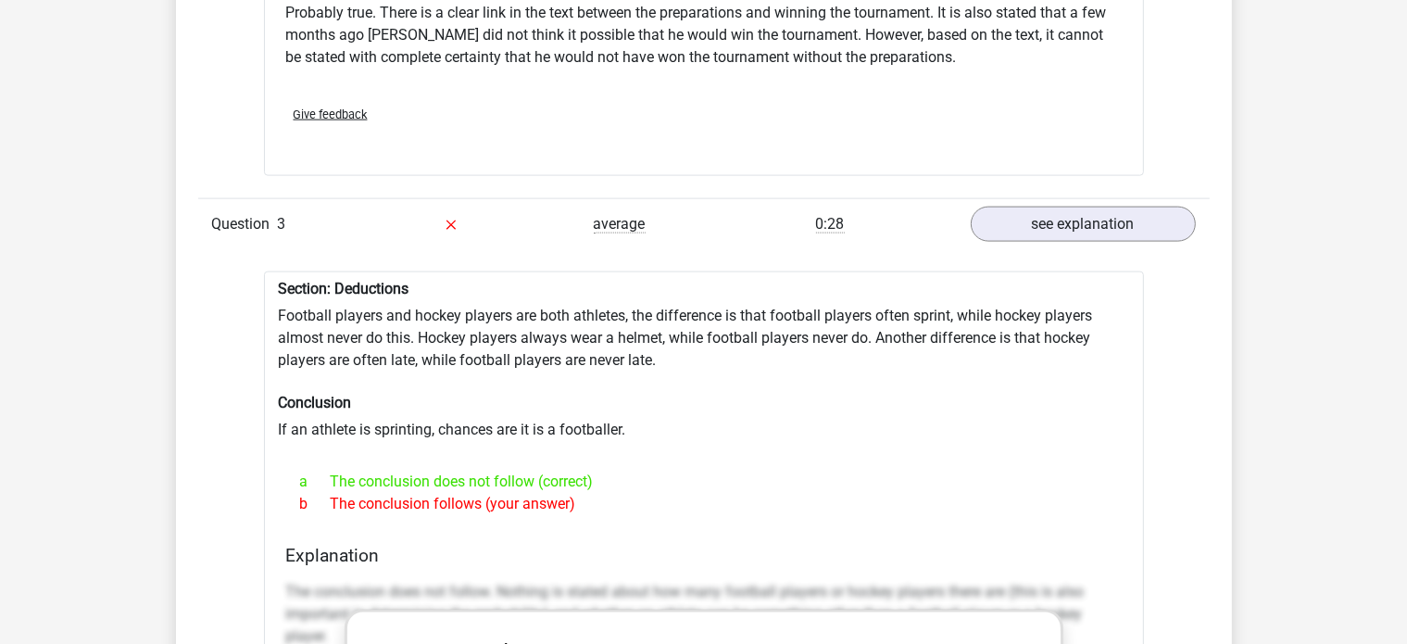
scroll to position [2558, 0]
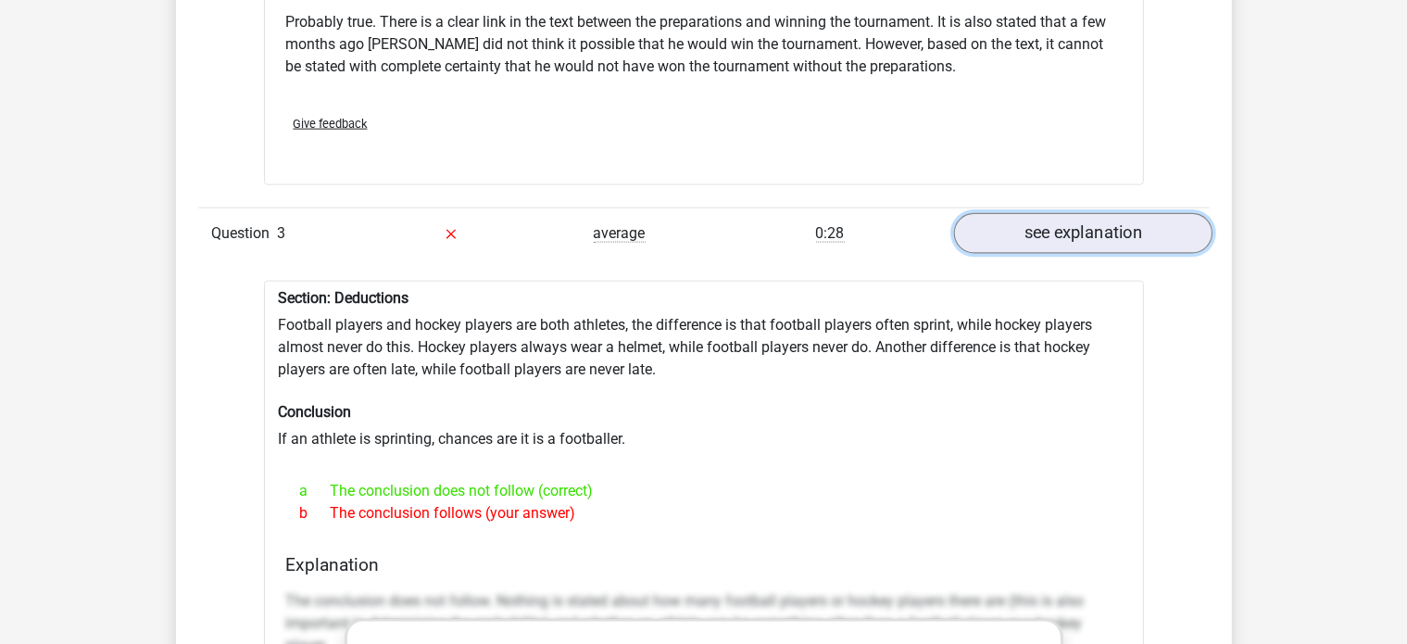
click at [1045, 216] on link "see explanation" at bounding box center [1082, 233] width 258 height 41
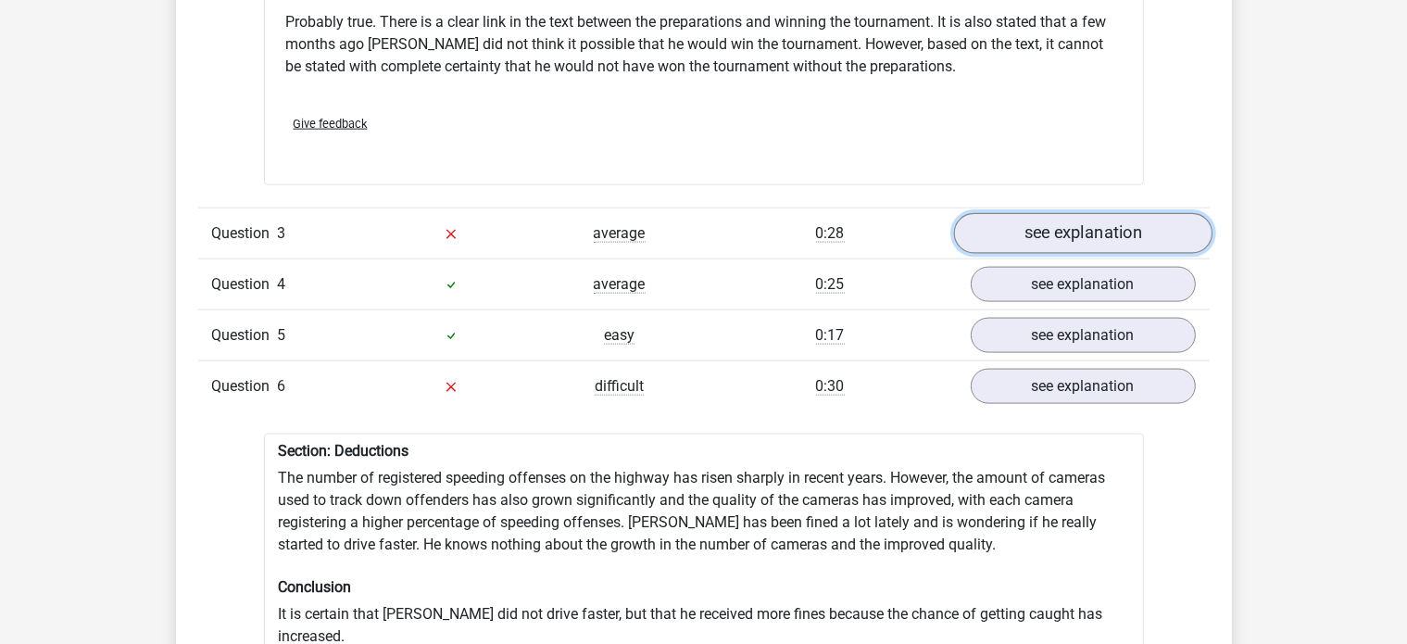
click at [1045, 216] on link "see explanation" at bounding box center [1082, 233] width 258 height 41
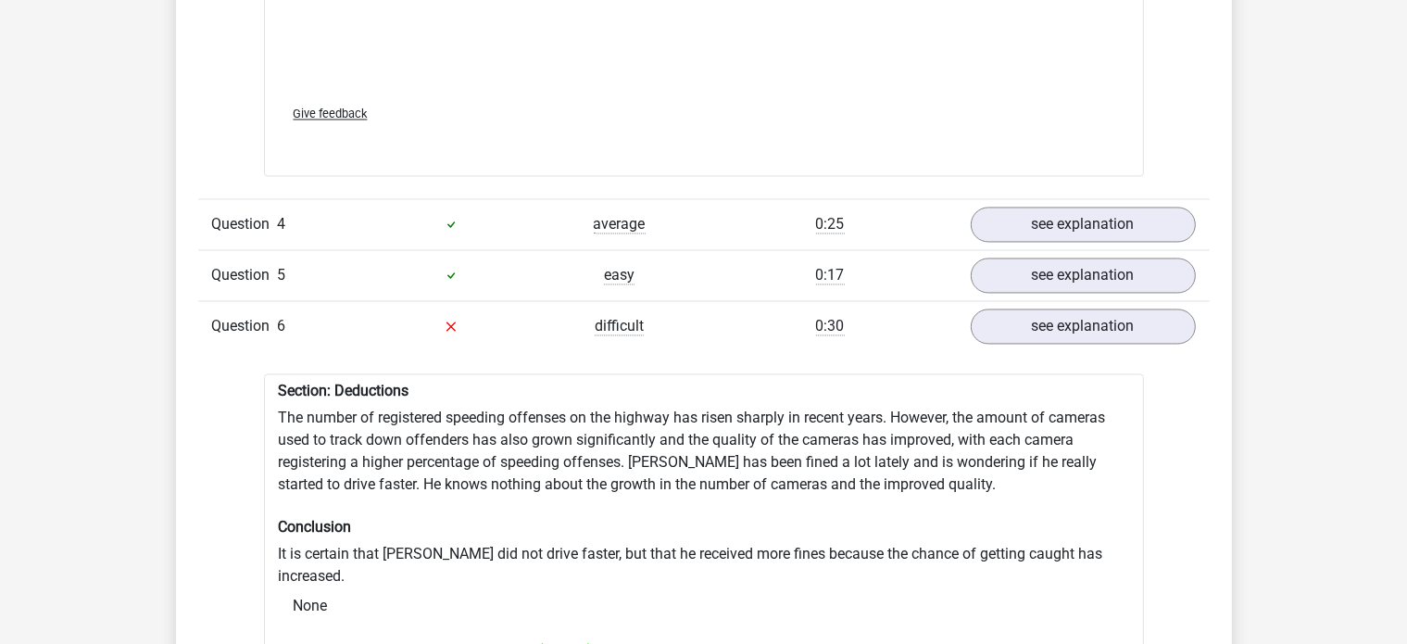
scroll to position [3616, 0]
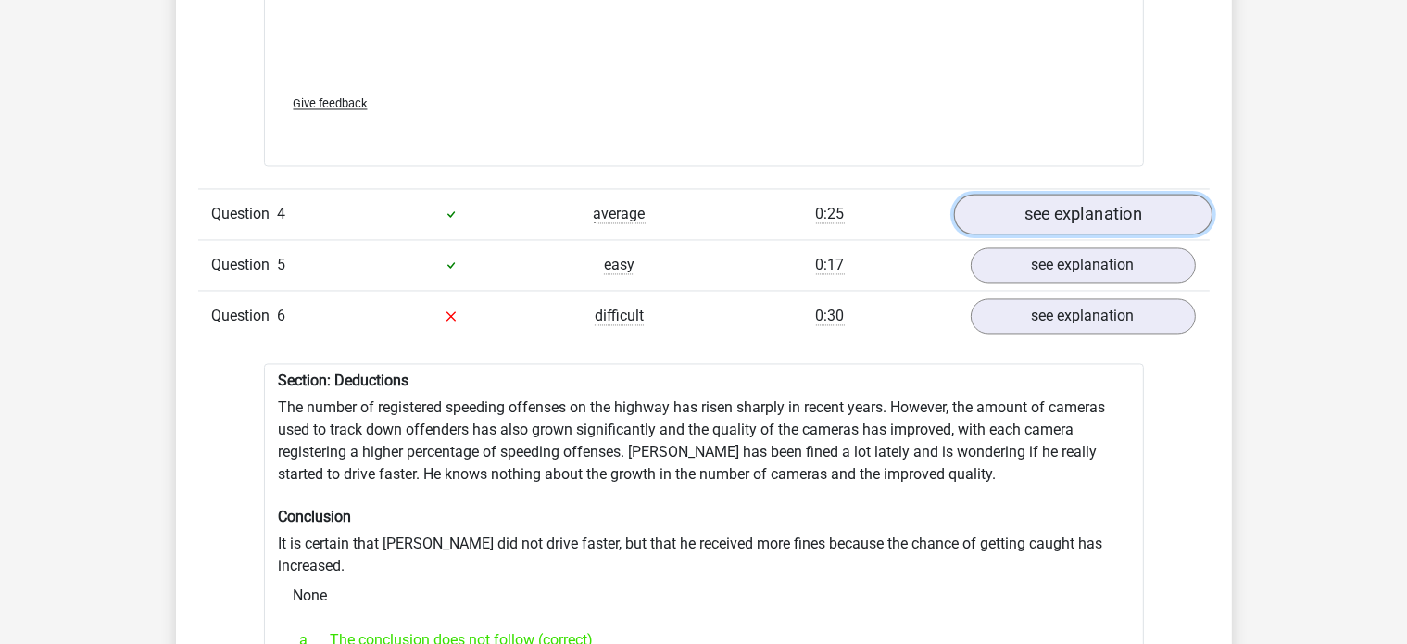
click at [1003, 194] on link "see explanation" at bounding box center [1082, 214] width 258 height 41
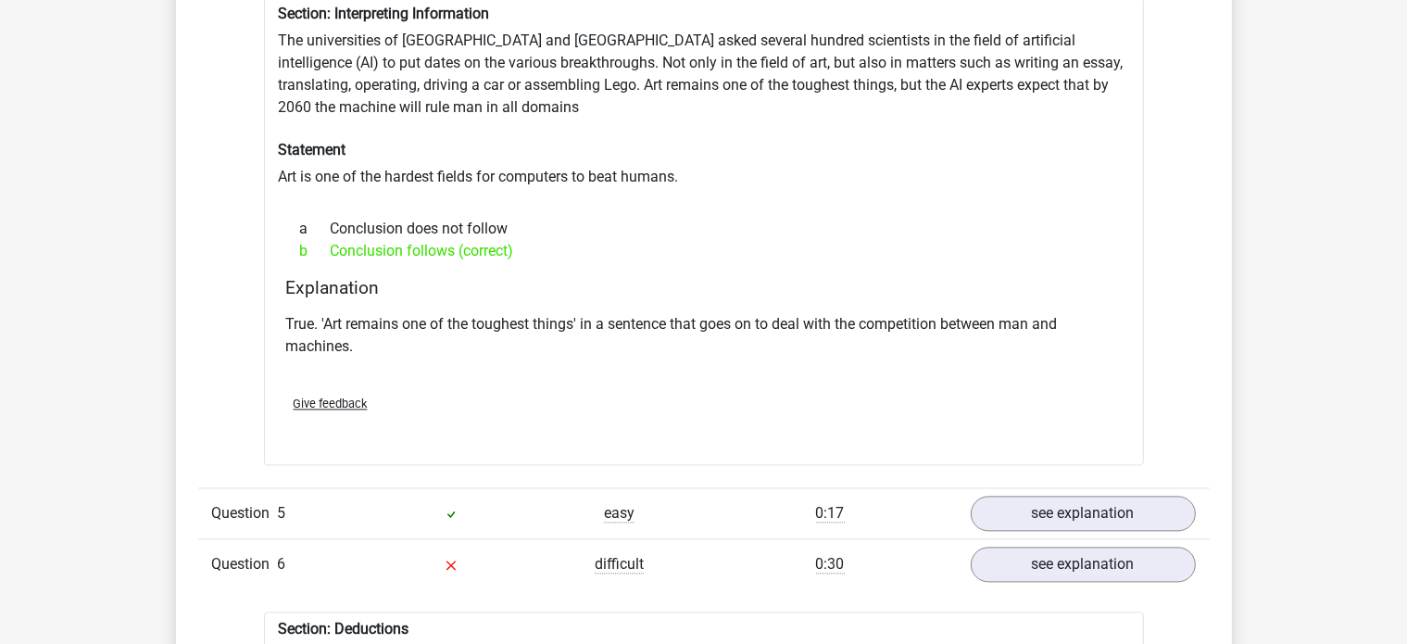
scroll to position [3880, 0]
click at [1049, 512] on link "see explanation" at bounding box center [1082, 514] width 258 height 41
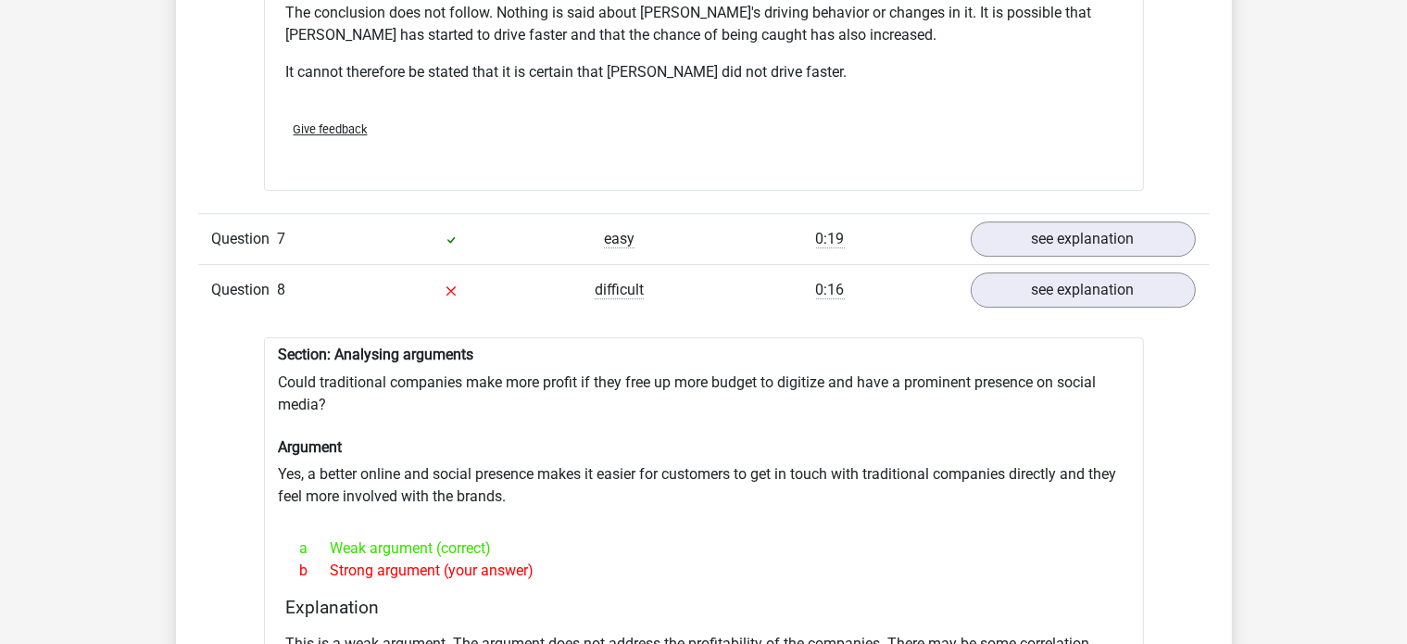
scroll to position [5807, 0]
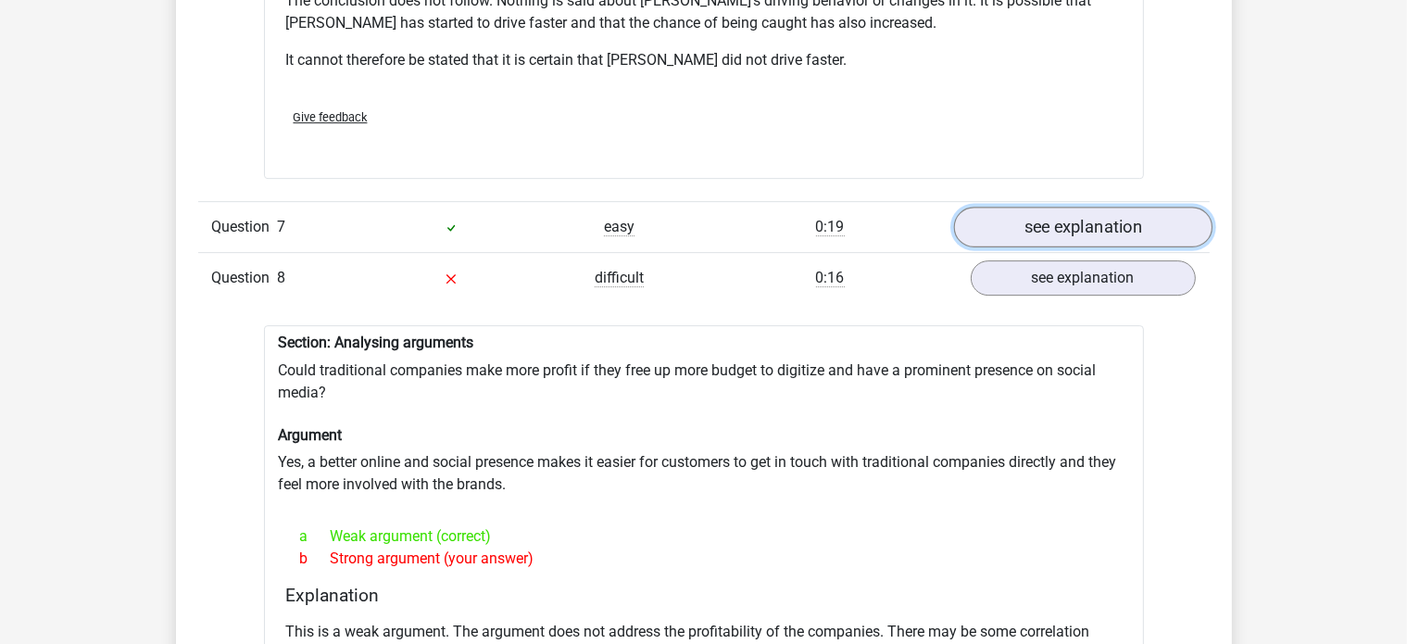
click at [1012, 207] on link "see explanation" at bounding box center [1082, 227] width 258 height 41
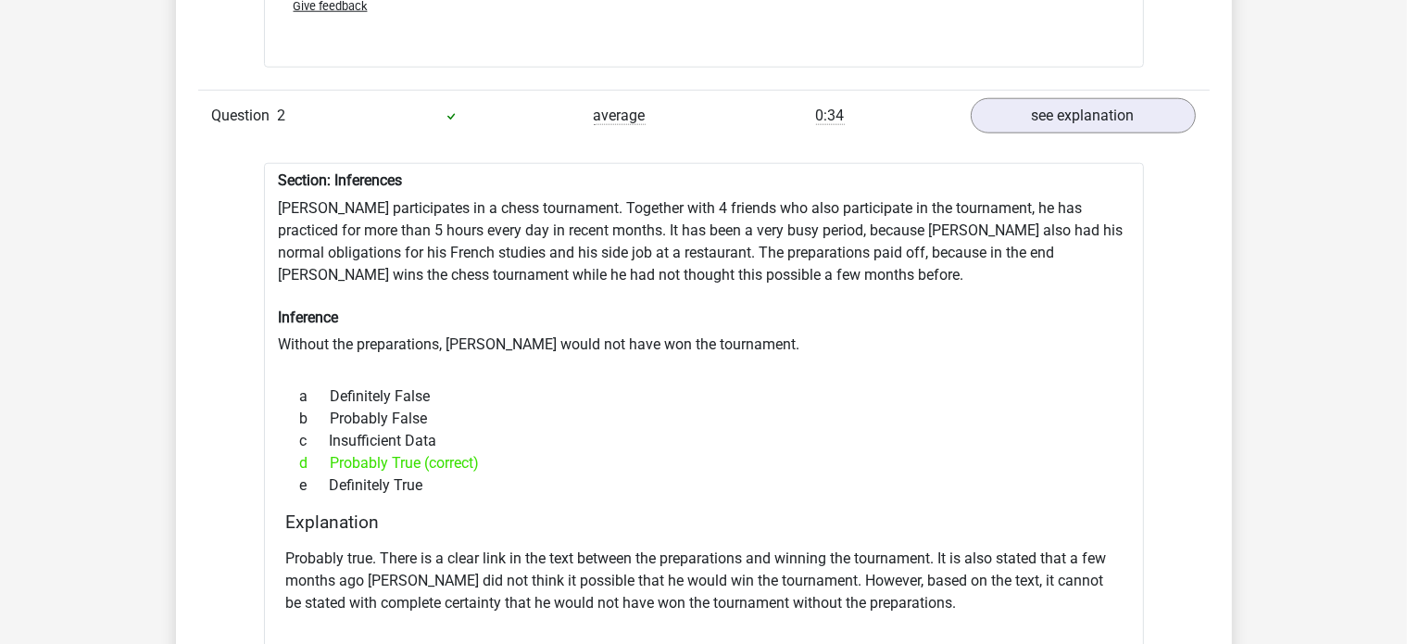
scroll to position [2037, 0]
